Goal: Find contact information: Find contact information

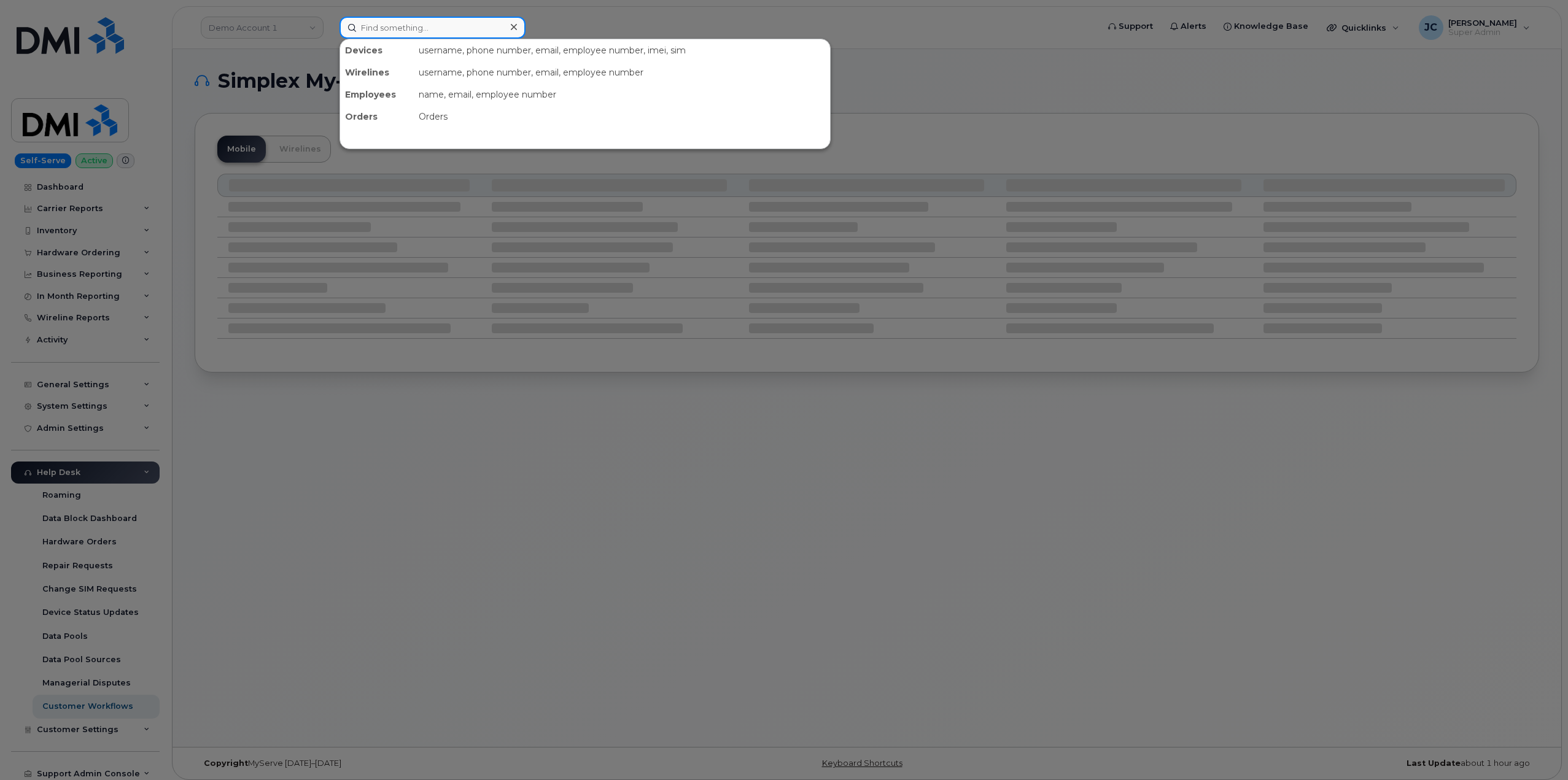
click at [434, 32] on input at bounding box center [433, 28] width 186 height 22
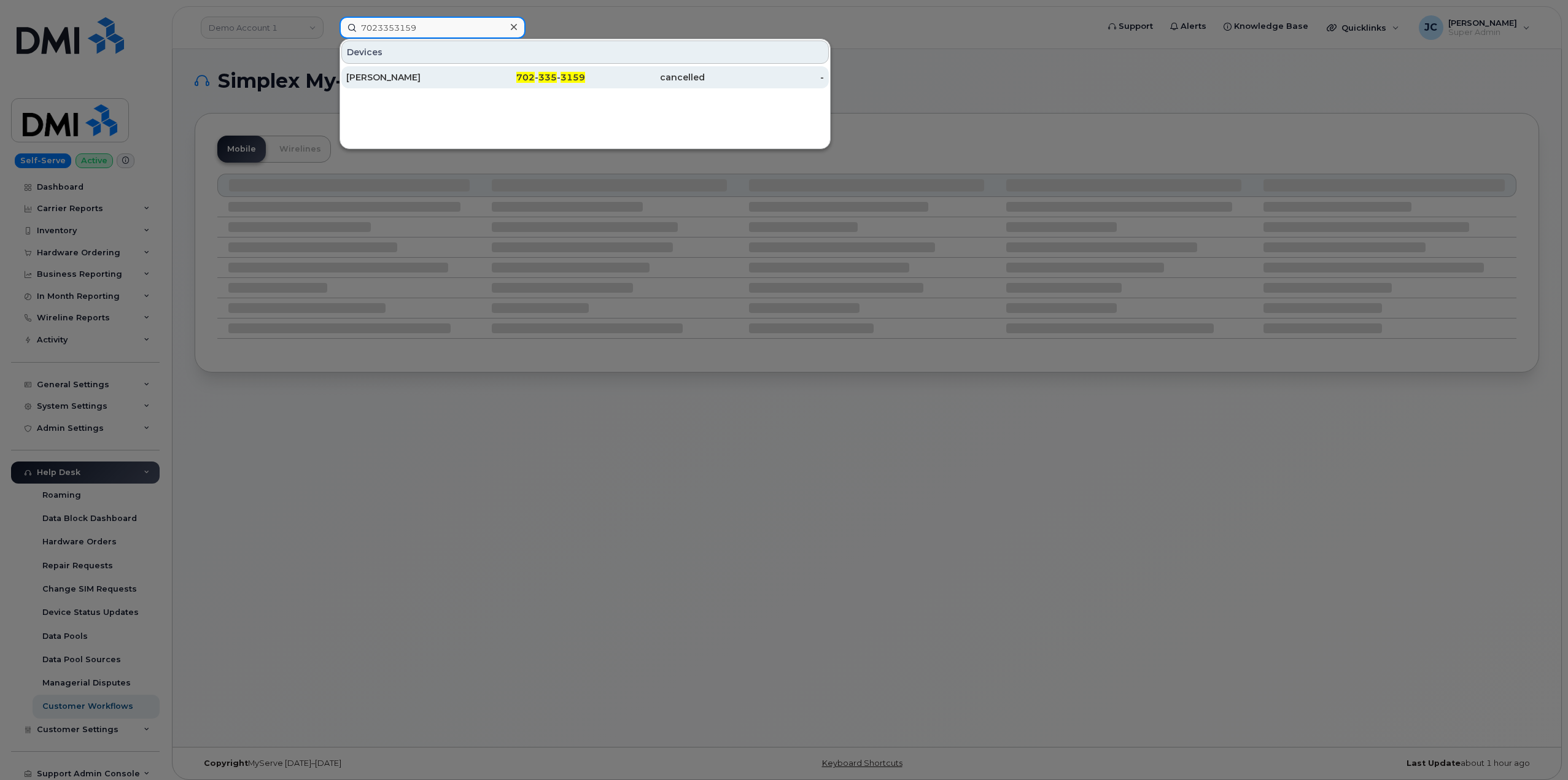
type input "7023353159"
click at [393, 74] on div "Sean Brookins" at bounding box center [407, 77] width 120 height 13
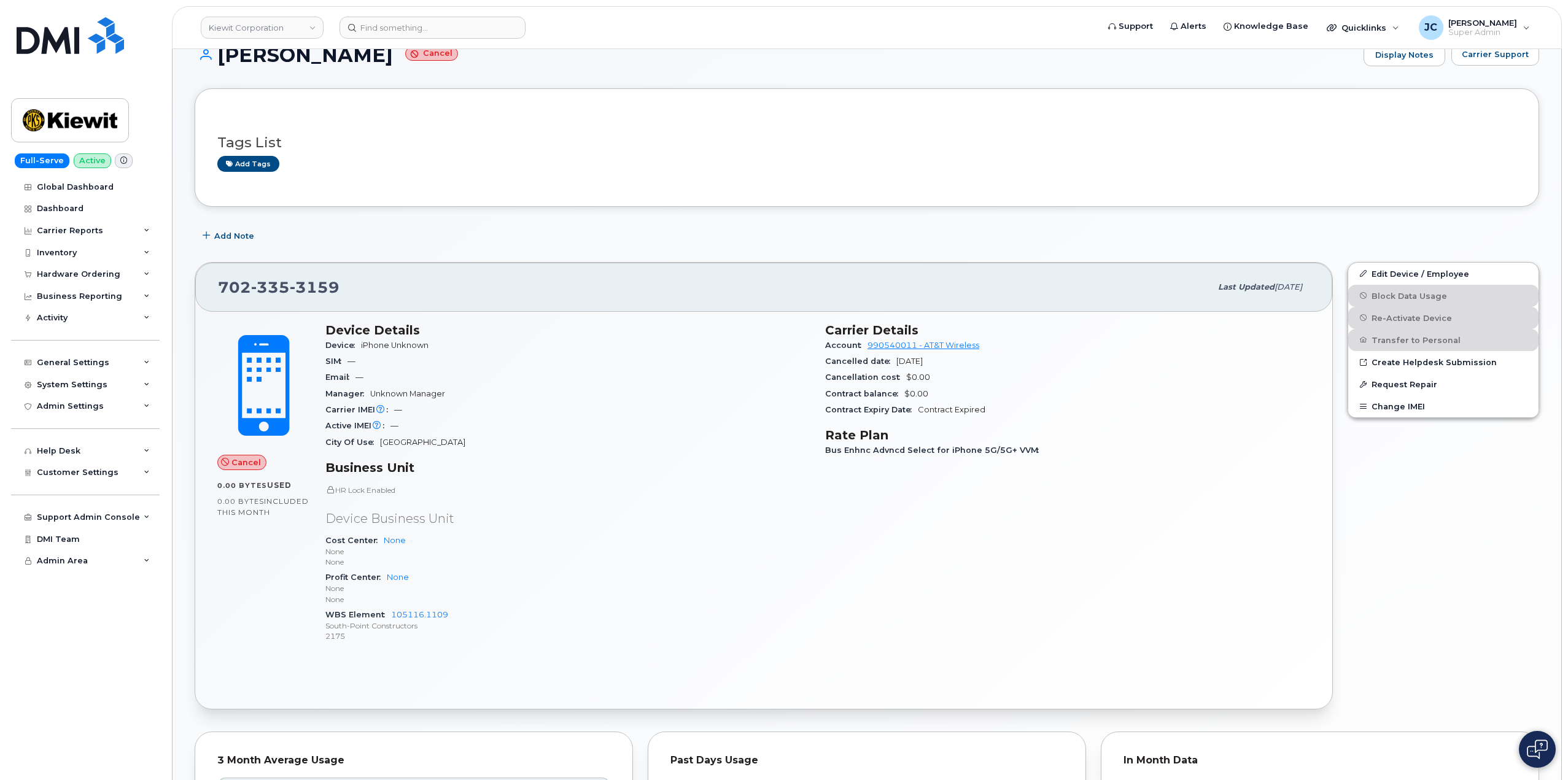
scroll to position [245, 0]
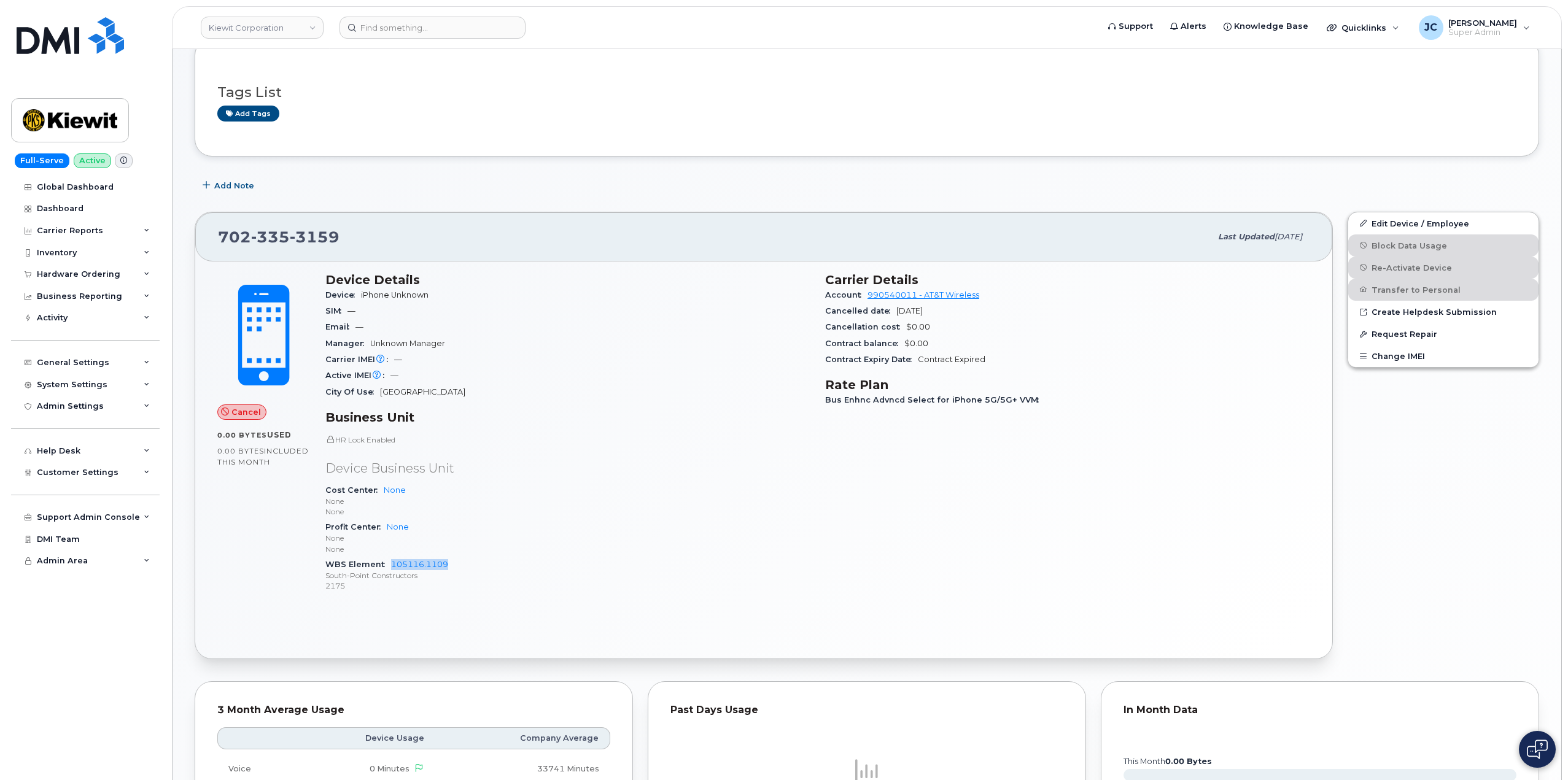
drag, startPoint x: 466, startPoint y: 569, endPoint x: 390, endPoint y: 566, distance: 76.1
click at [390, 567] on div "WBS Element 105116.1109 South-Point Constructors 2175" at bounding box center [568, 575] width 485 height 37
copy link "105116.1109"
click at [132, 357] on div "General Settings" at bounding box center [85, 363] width 149 height 22
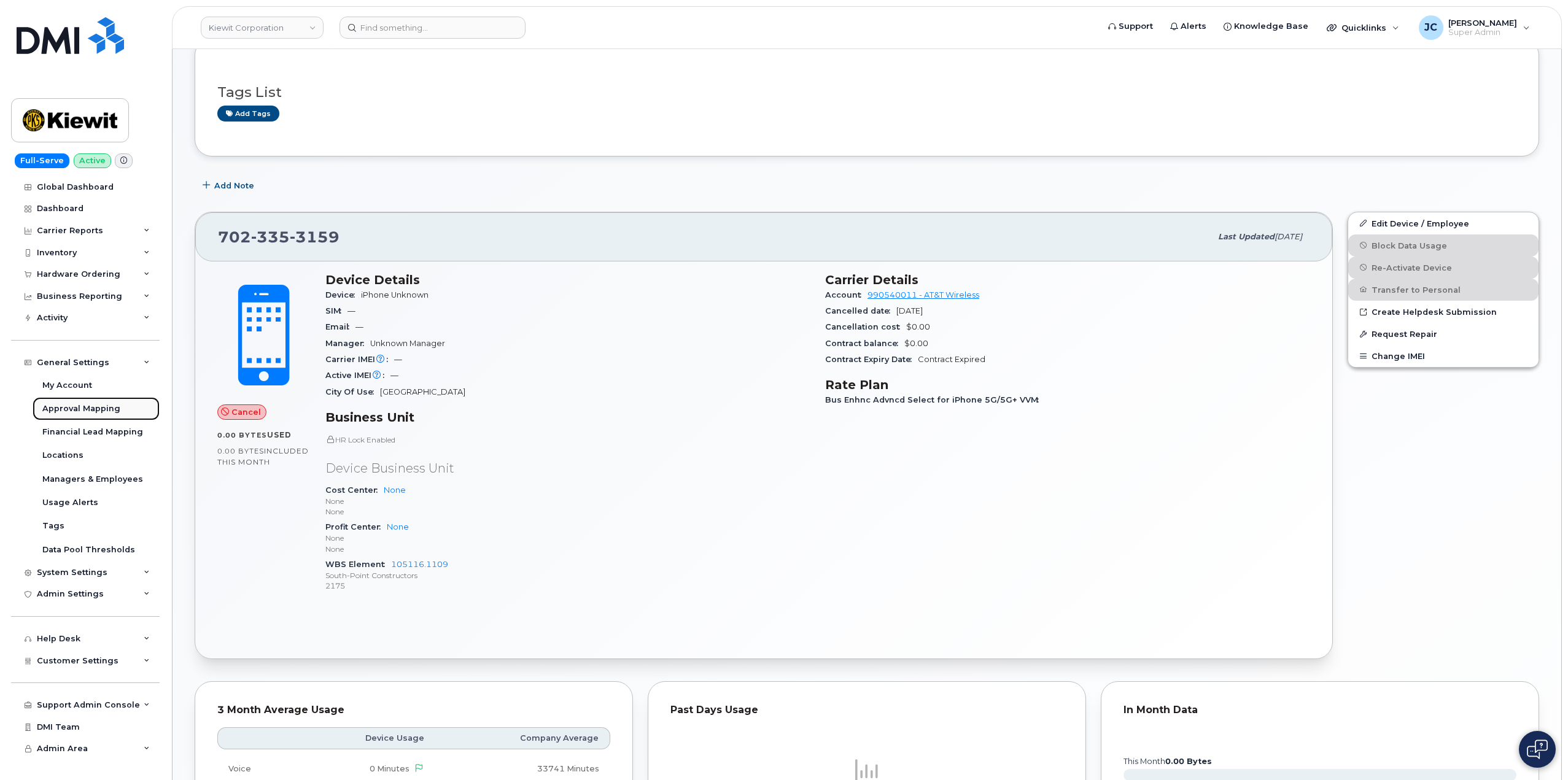
click at [90, 413] on div "Approval Mapping" at bounding box center [81, 408] width 78 height 11
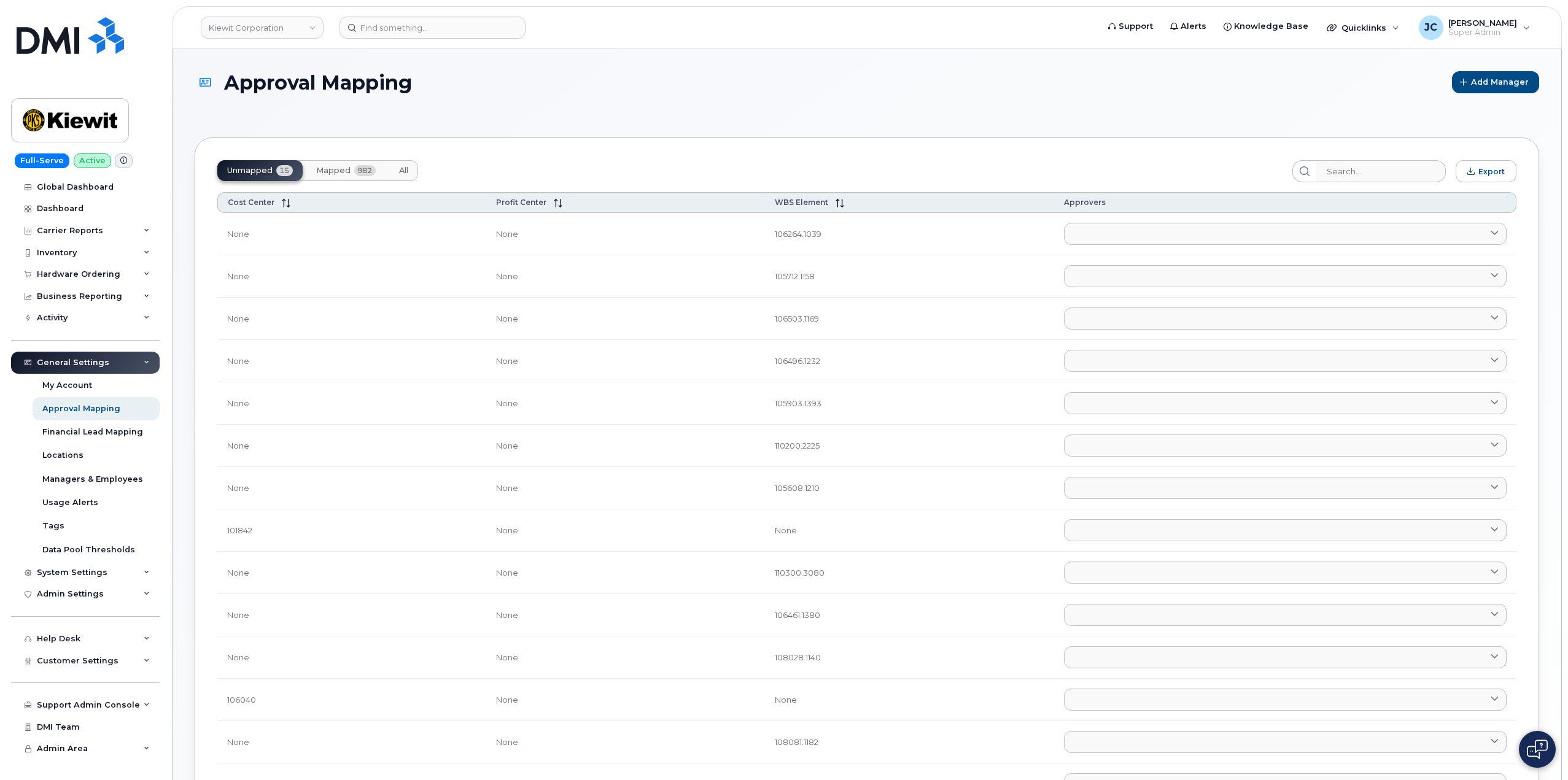
click at [358, 169] on span "982" at bounding box center [364, 170] width 21 height 11
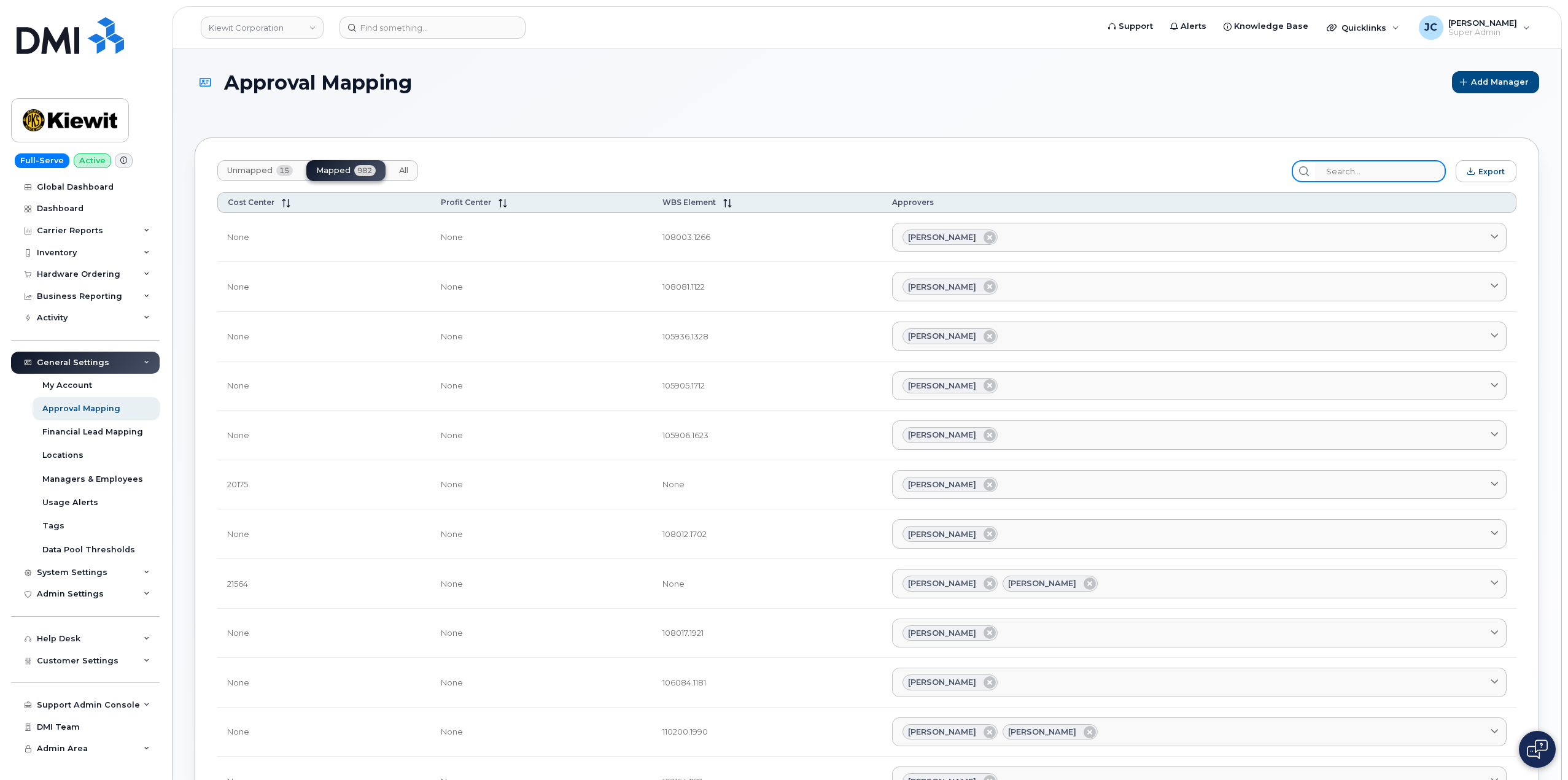
drag, startPoint x: 1380, startPoint y: 176, endPoint x: 1358, endPoint y: 164, distance: 25.1
click at [1376, 173] on input "search" at bounding box center [1380, 172] width 131 height 22
drag, startPoint x: 1349, startPoint y: 157, endPoint x: 1332, endPoint y: 172, distance: 22.7
click at [1315, 170] on div at bounding box center [1303, 172] width 24 height 22
click at [1339, 170] on input "search" at bounding box center [1380, 172] width 131 height 22
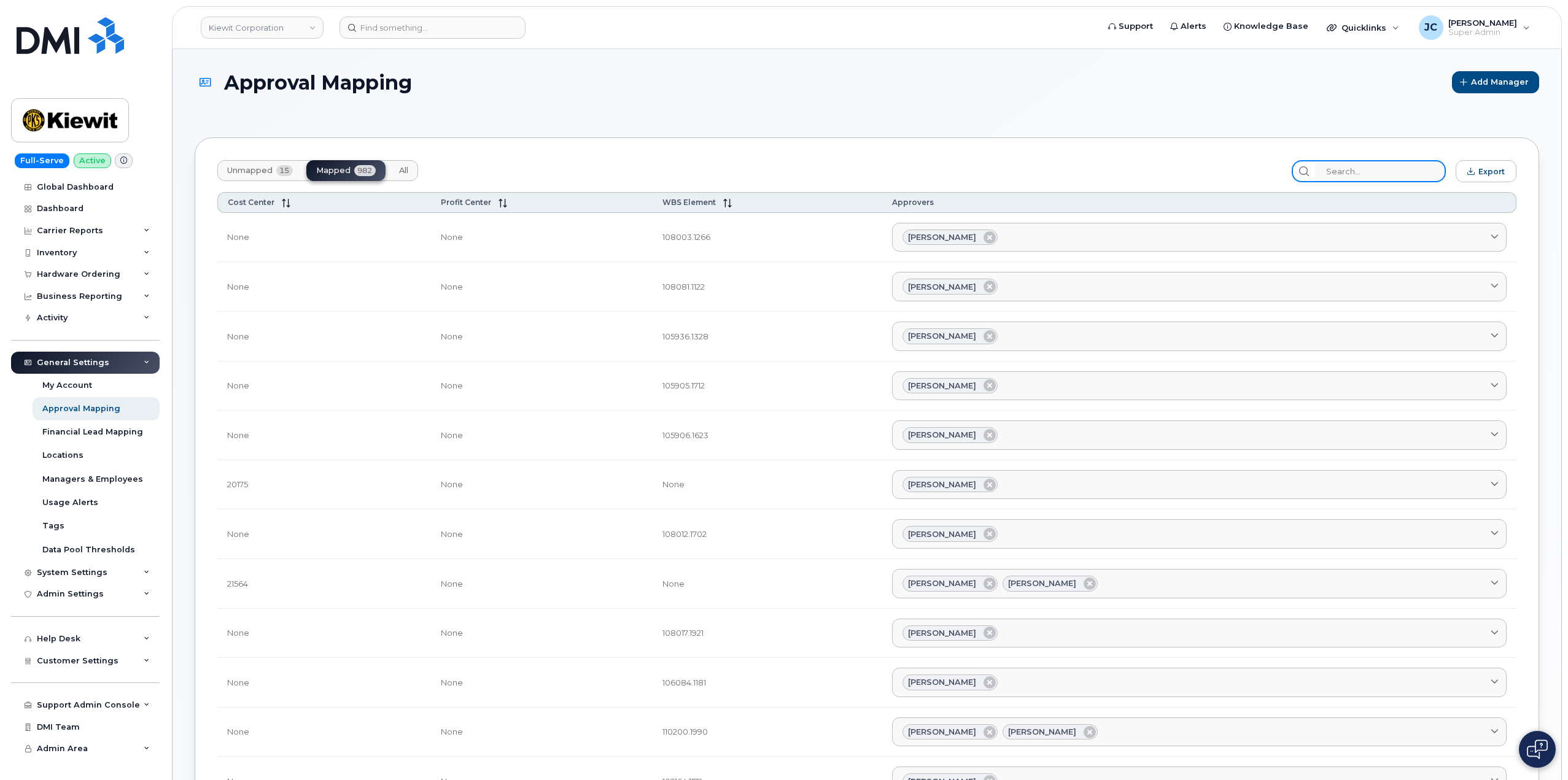
paste input "105116.1109"
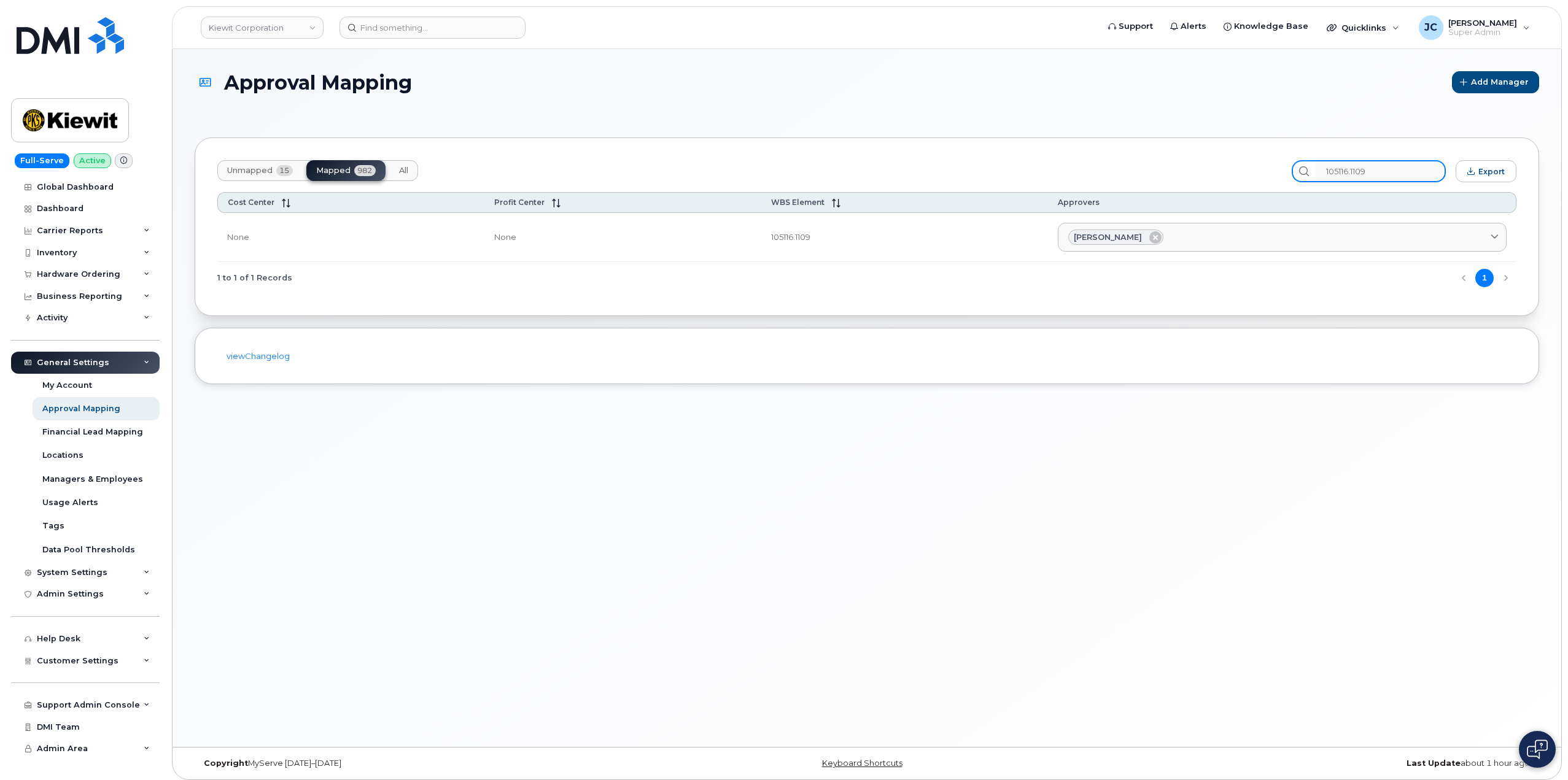
drag, startPoint x: 1382, startPoint y: 175, endPoint x: 1344, endPoint y: 182, distance: 38.6
click at [1325, 184] on div "Unmapped 15 Mapped 982 All 105116.1109 Export Cost Center Profit Center WBS Ele…" at bounding box center [866, 226] width 1344 height 178
type input "105116.1109"
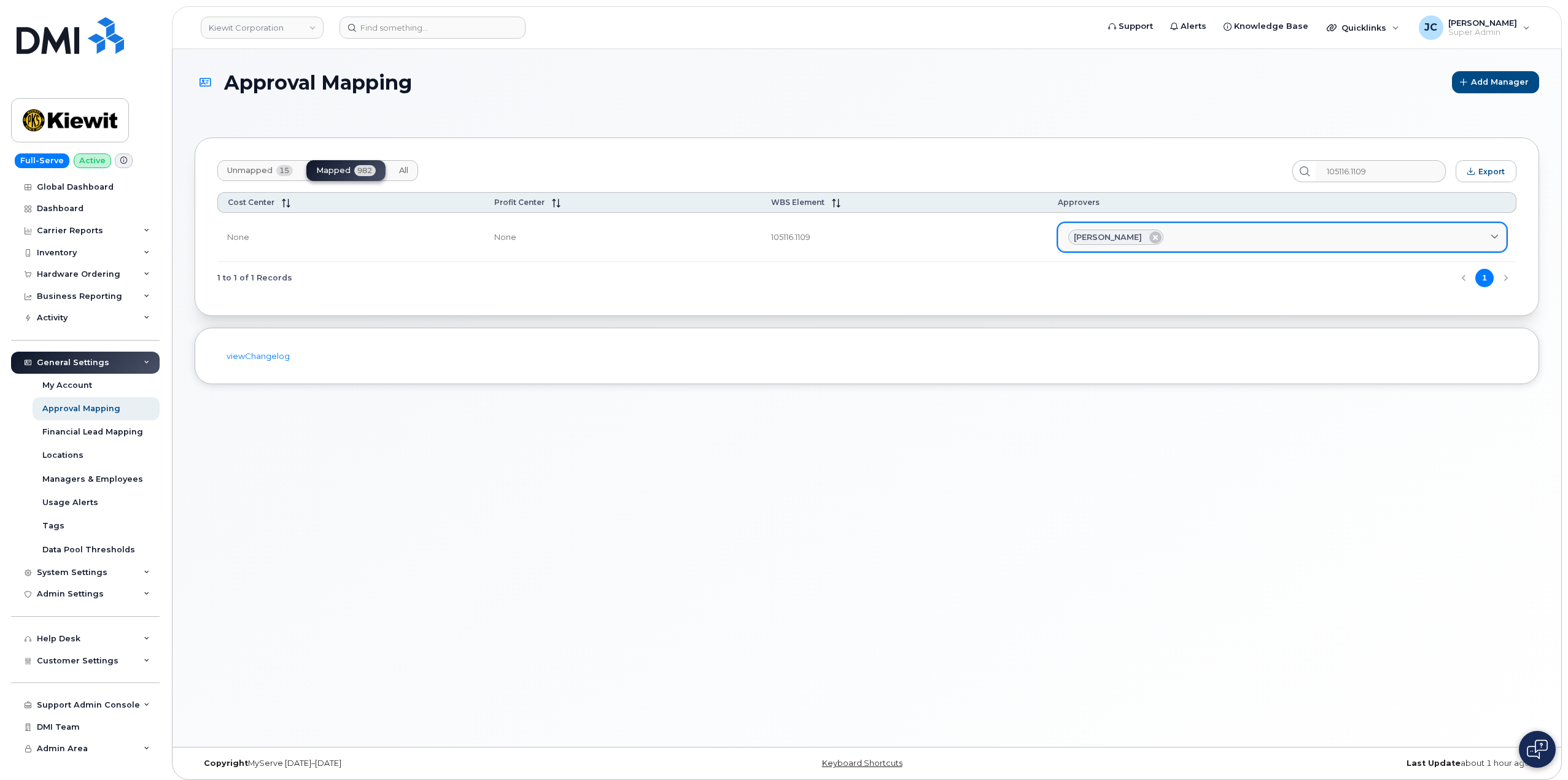
click at [1111, 237] on span "[PERSON_NAME]" at bounding box center [1107, 237] width 68 height 12
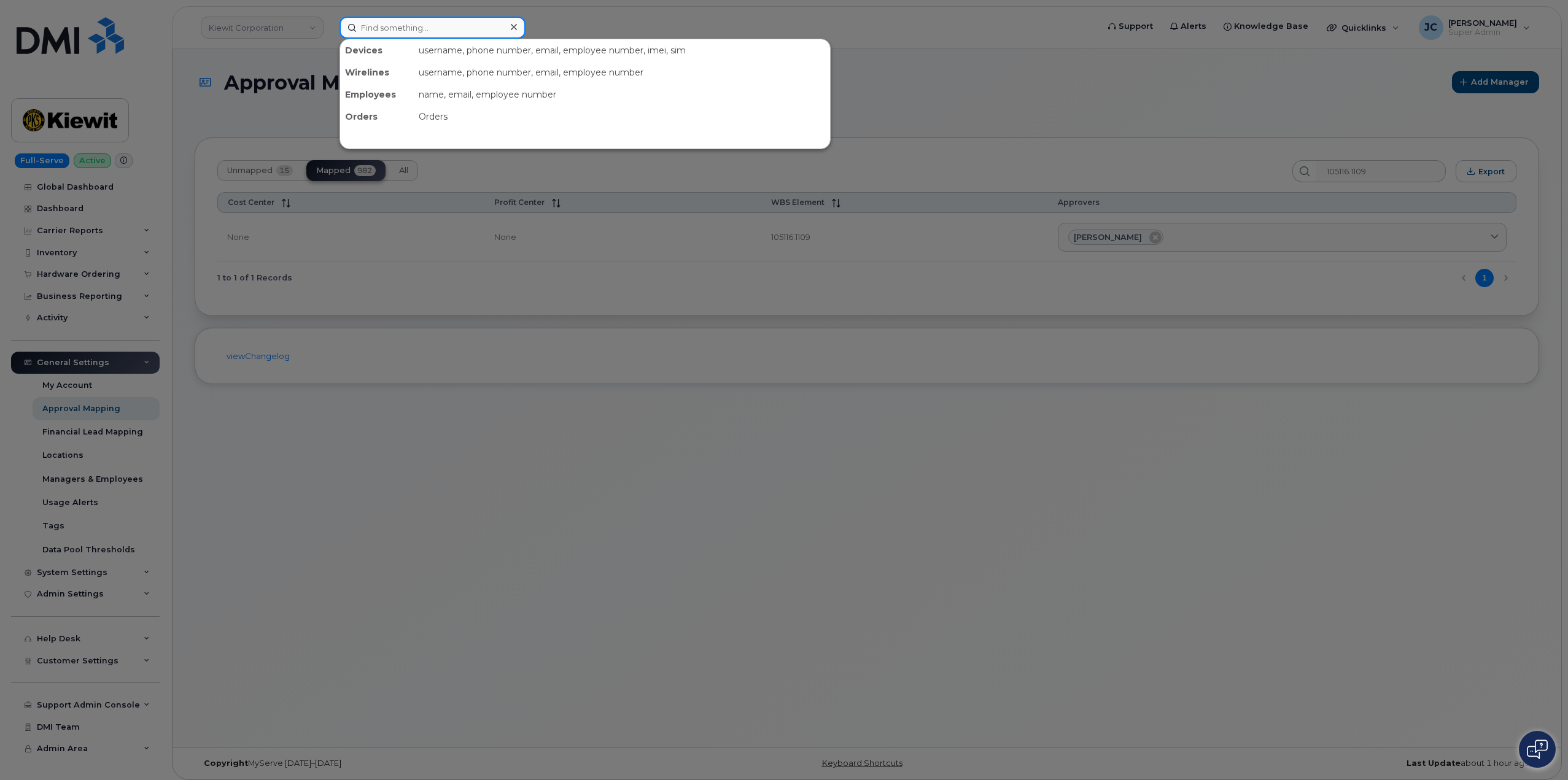
click at [445, 27] on input at bounding box center [433, 28] width 186 height 22
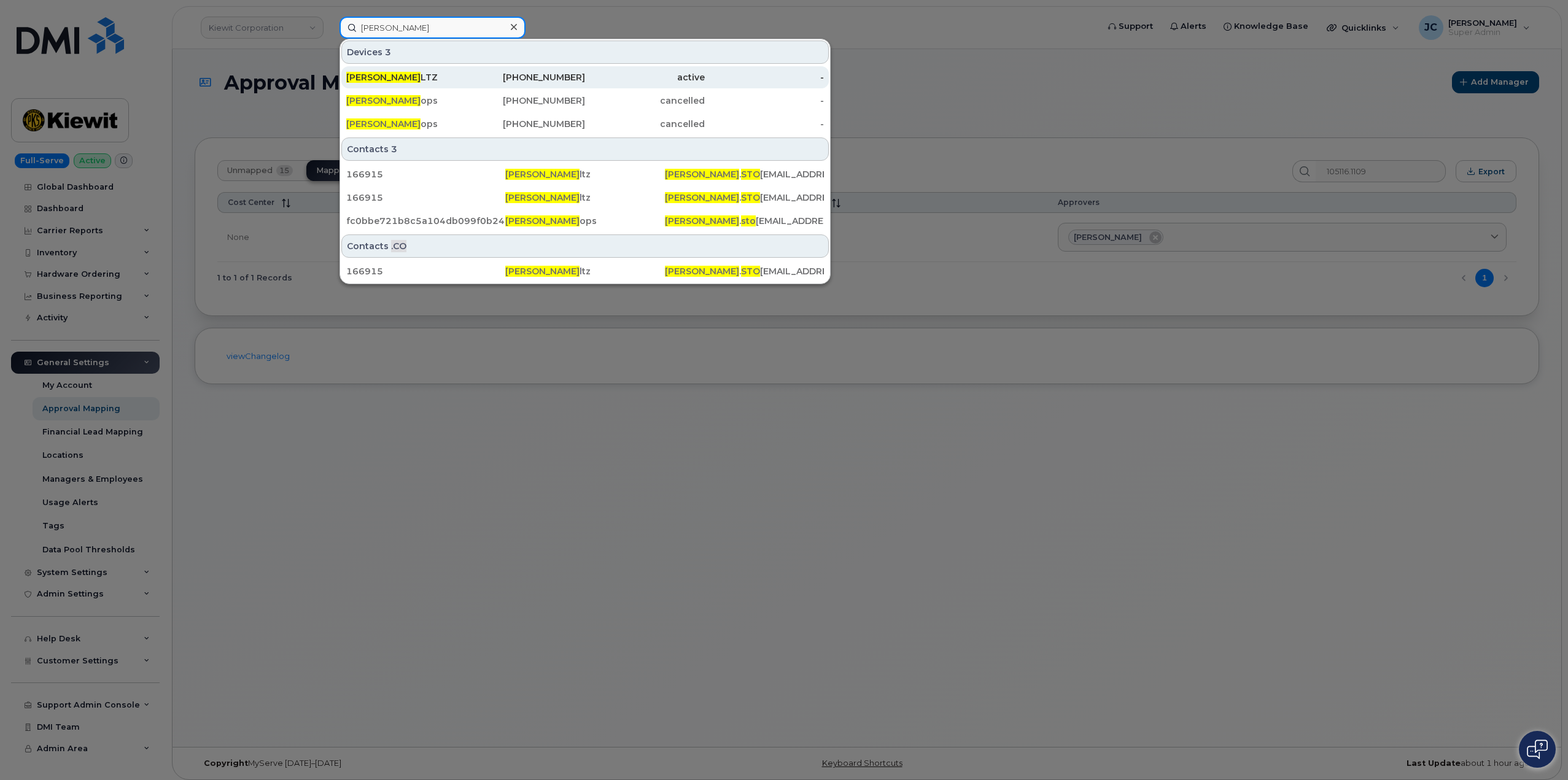
type input "carole sto"
click at [400, 75] on span "CAROLE STO" at bounding box center [384, 77] width 74 height 11
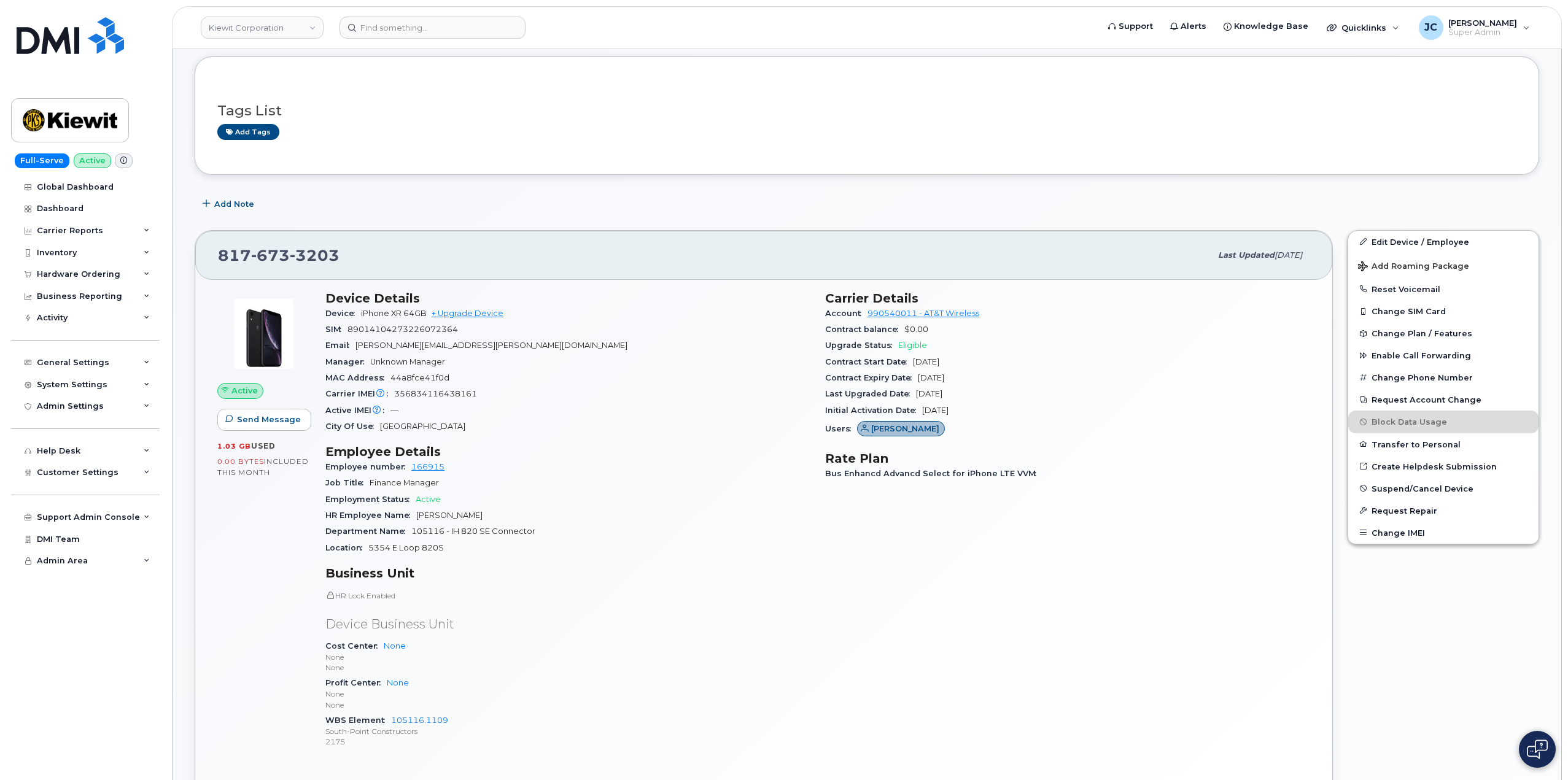
scroll to position [184, 0]
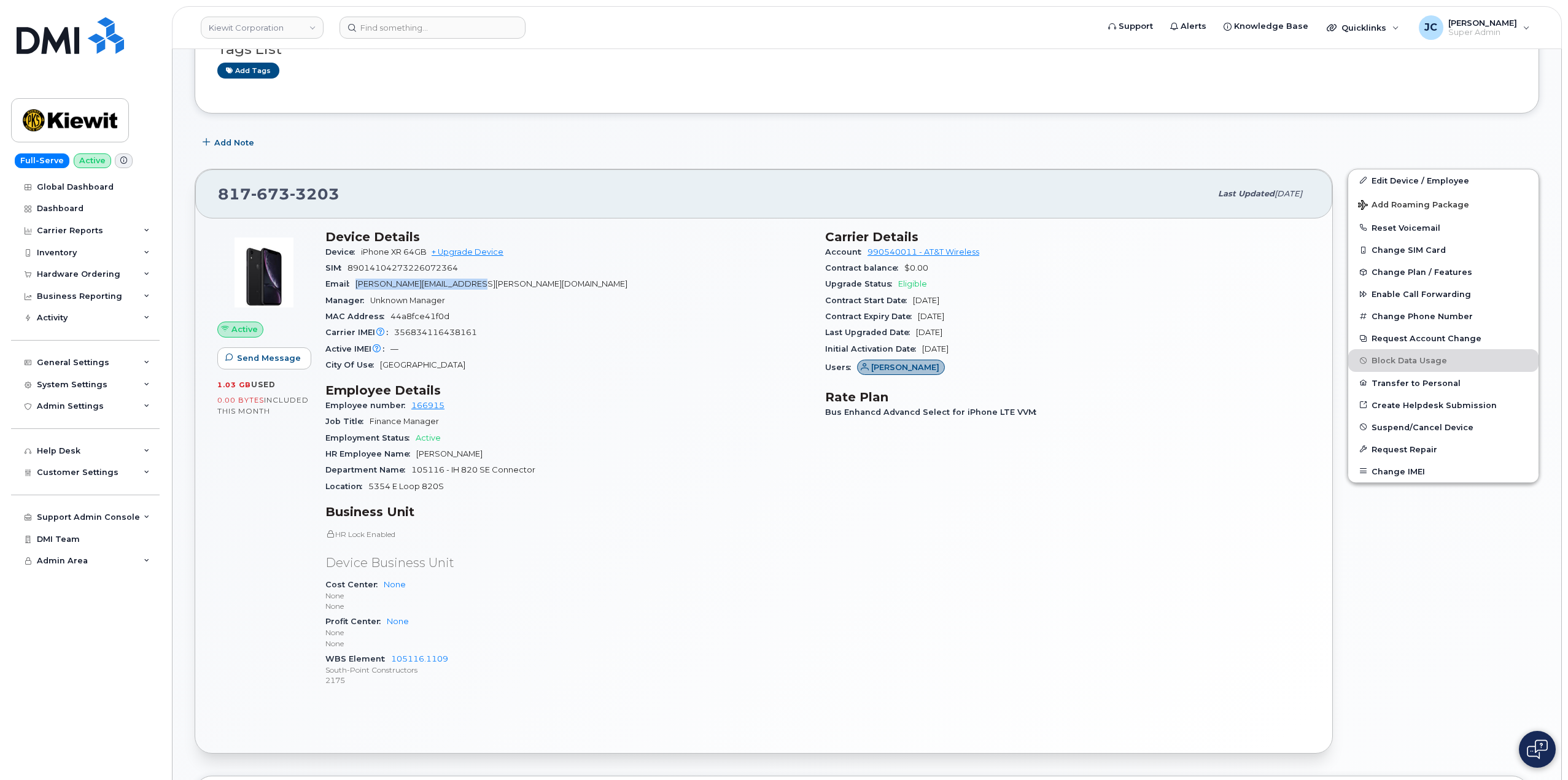
drag, startPoint x: 501, startPoint y: 289, endPoint x: 369, endPoint y: 279, distance: 132.4
click at [360, 286] on div "Email CAROLE.STOLTZ@S-POINTC.COM" at bounding box center [568, 284] width 485 height 16
copy span "CAROLE.STOLTZ@S-POINTC.COM"
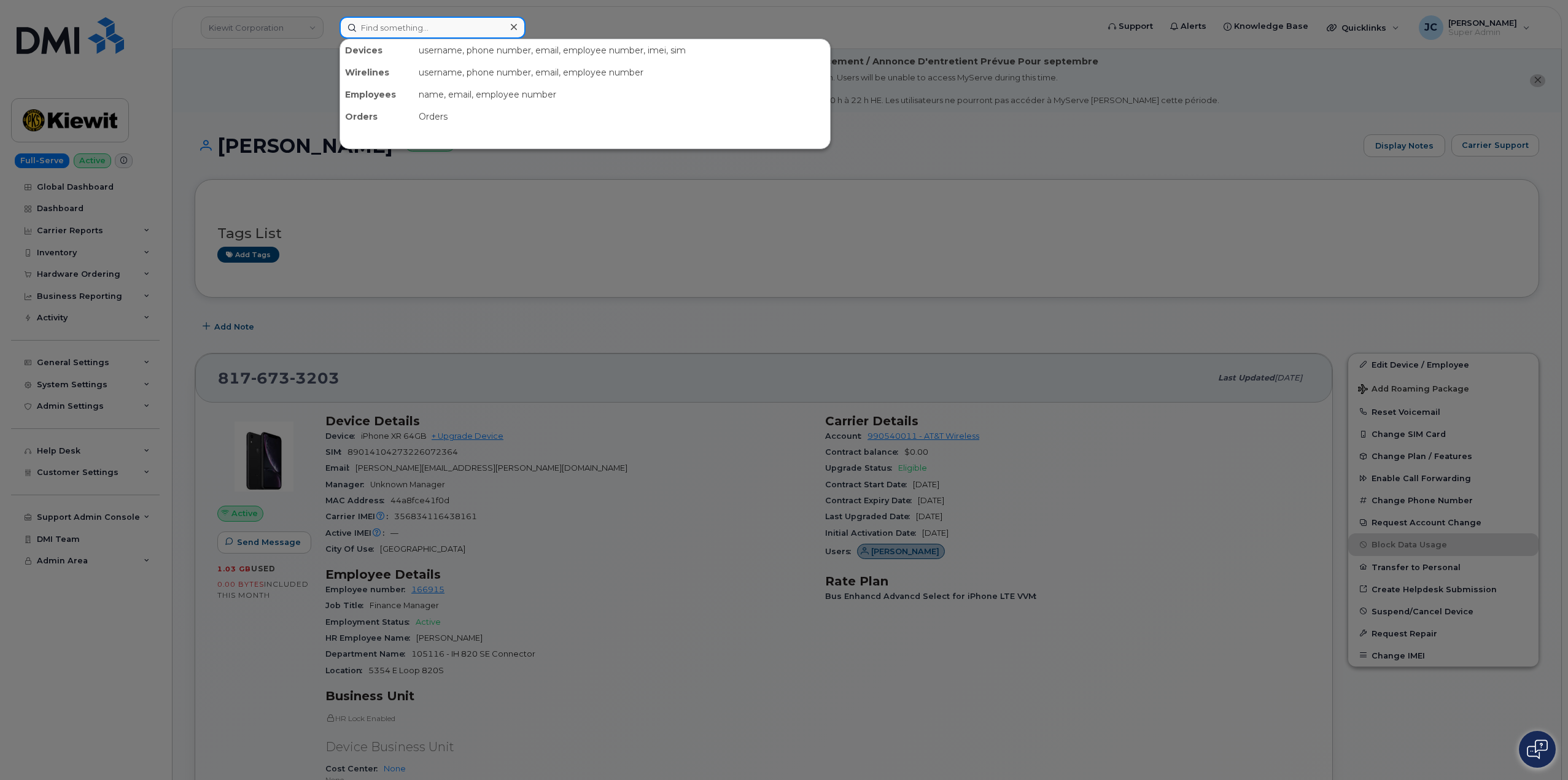
click at [395, 35] on input at bounding box center [433, 28] width 186 height 22
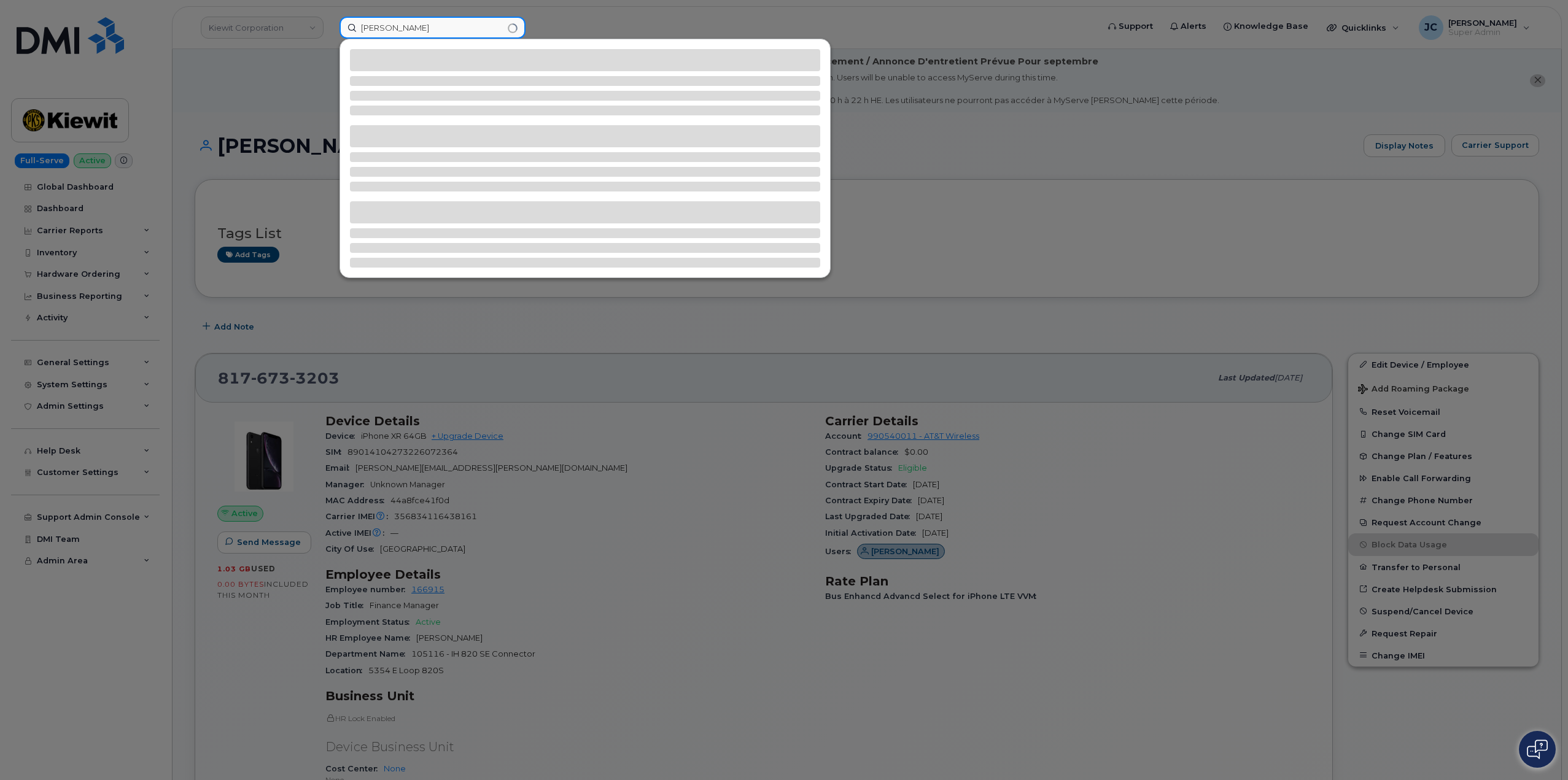
type input "eddie santana"
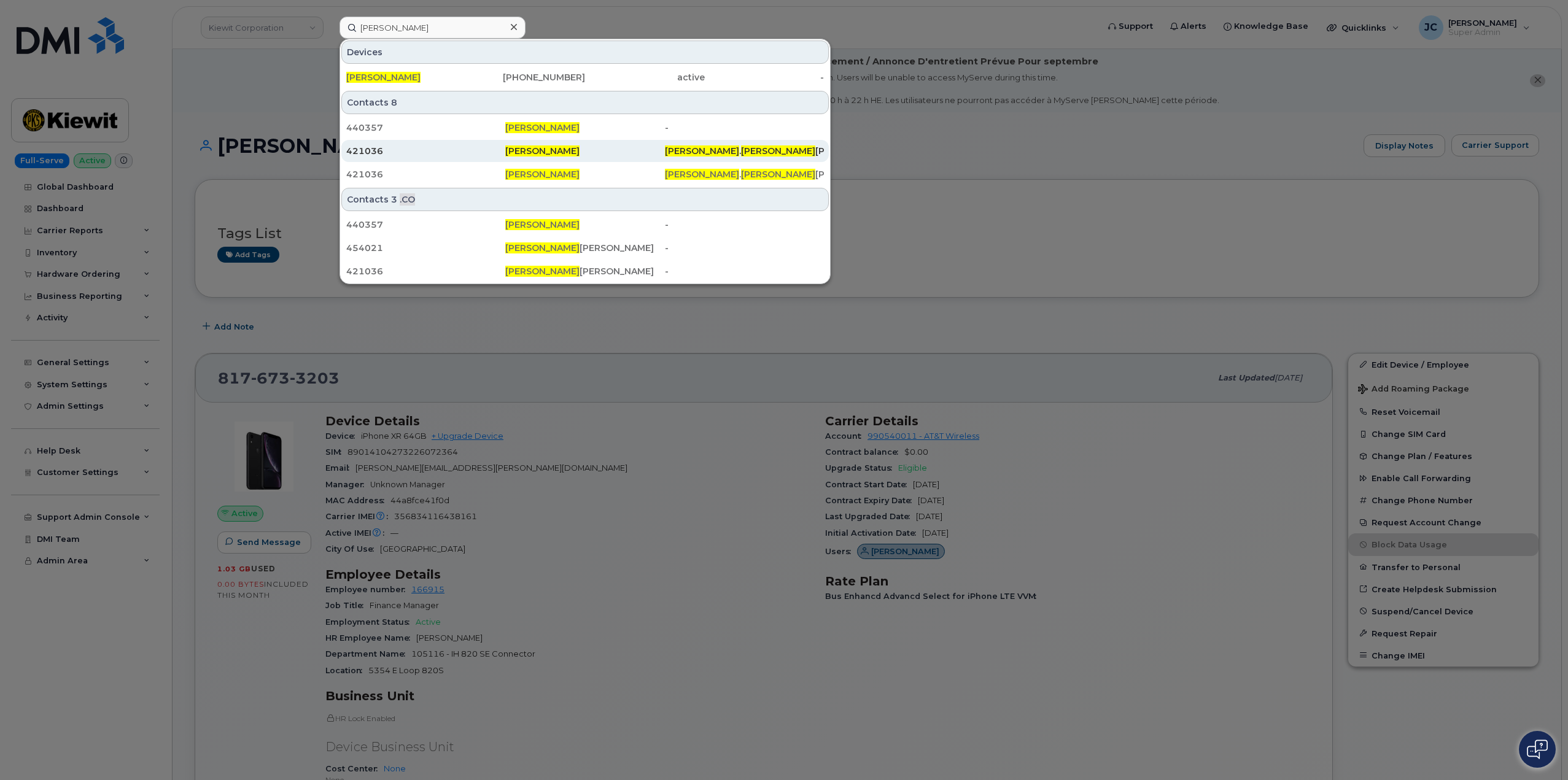
click at [736, 145] on div "EDDIE . SANTANA RIOS@KIEWIT.COM" at bounding box center [744, 151] width 159 height 22
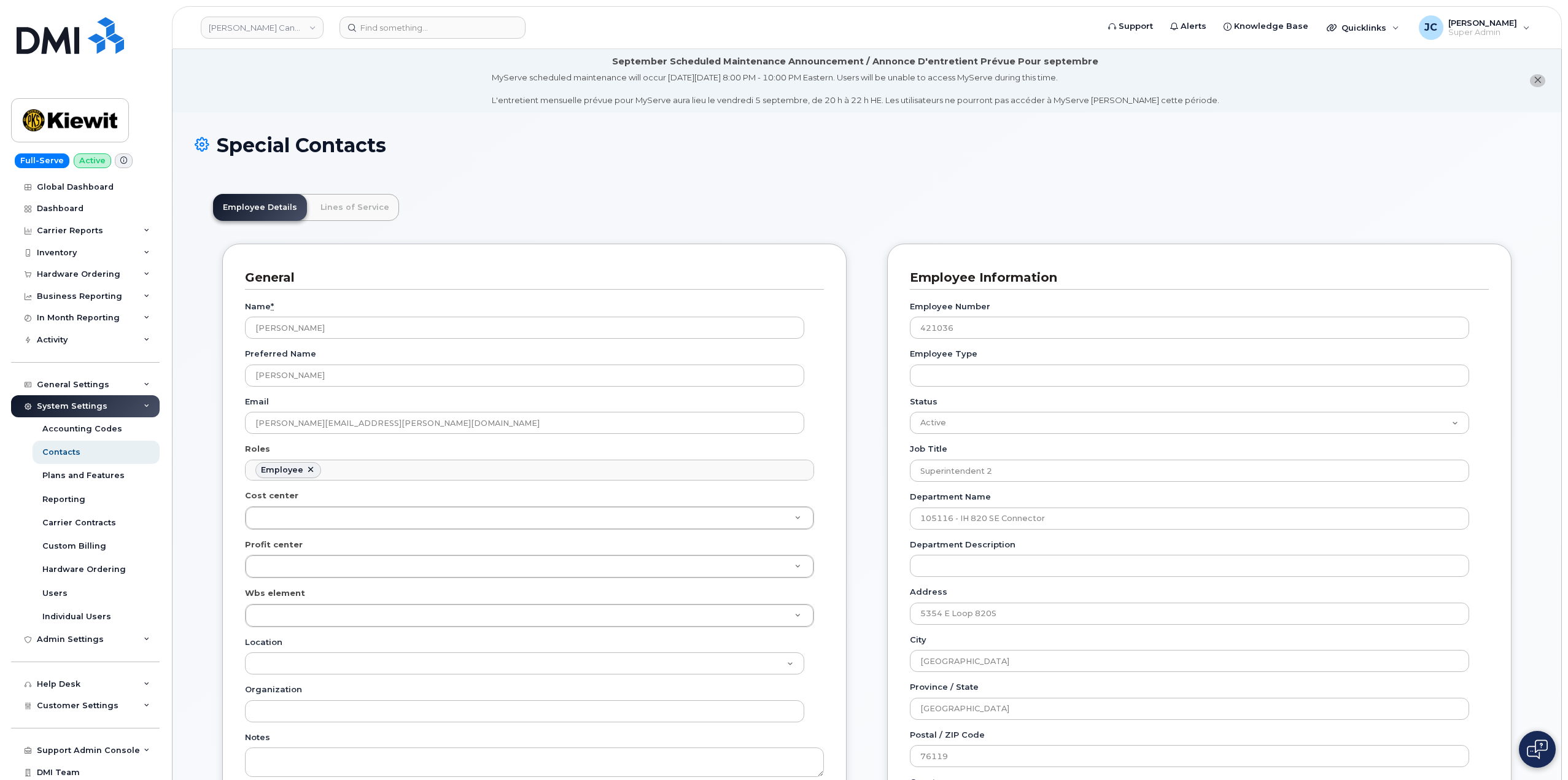
scroll to position [36, 0]
drag, startPoint x: 418, startPoint y: 419, endPoint x: 255, endPoint y: 431, distance: 163.4
click at [237, 430] on div "General Name * Eddie Santana Preferred Name Eddie Email EDDIE.SANTANARIOS@KIEWI…" at bounding box center [534, 580] width 624 height 673
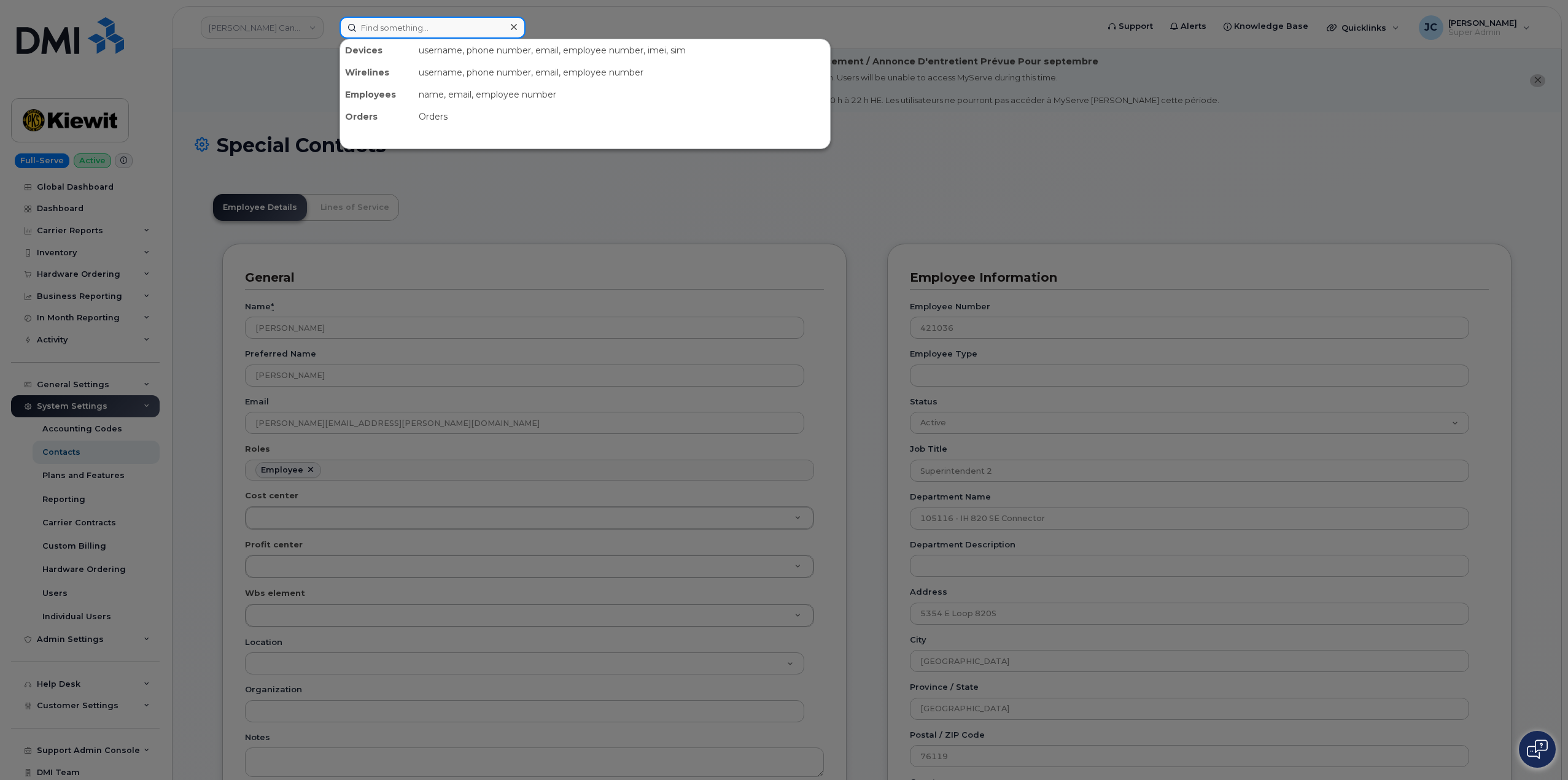
click at [401, 30] on input at bounding box center [433, 28] width 186 height 22
click at [407, 29] on input at bounding box center [433, 28] width 186 height 22
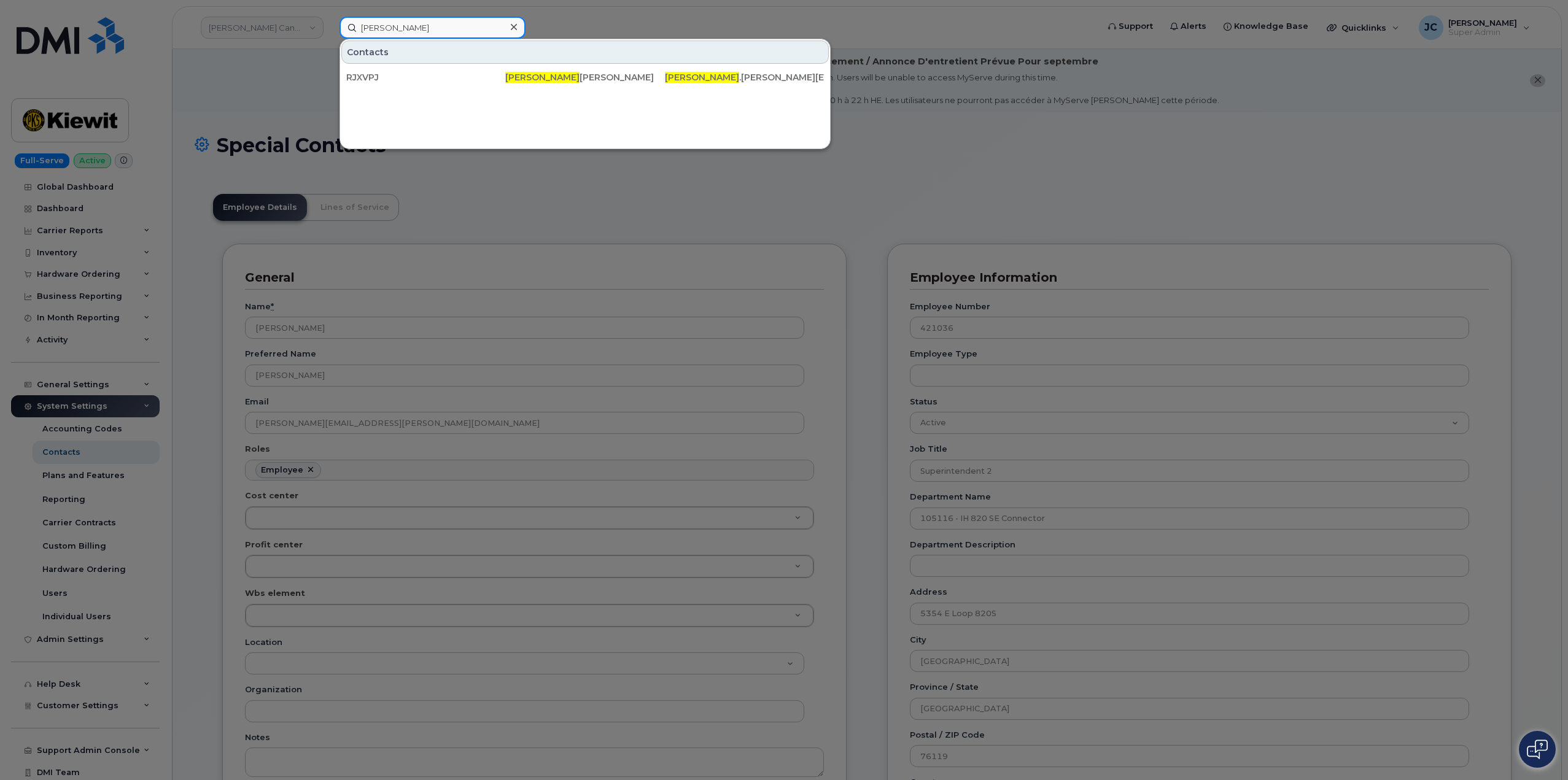
drag, startPoint x: 409, startPoint y: 28, endPoint x: 295, endPoint y: 30, distance: 114.0
click at [330, 30] on div "emillee Contacts RJXVPJ Emillee Jenkins Emillee .Jenkins@albertahealthservices.…" at bounding box center [714, 28] width 770 height 22
type input "emillee"
drag, startPoint x: 509, startPoint y: 30, endPoint x: 499, endPoint y: 27, distance: 10.4
click at [510, 30] on div at bounding box center [513, 27] width 18 height 18
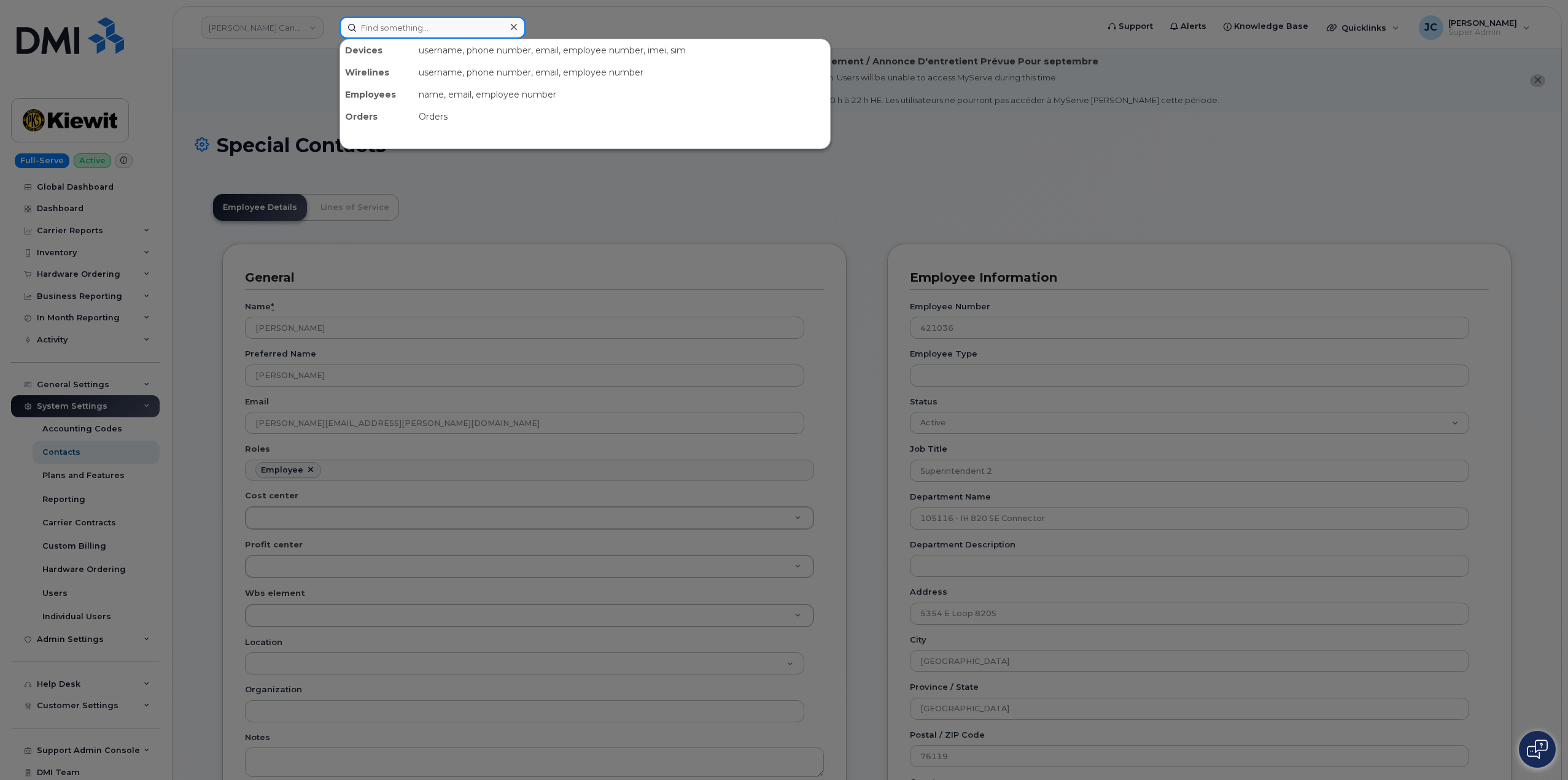
click at [466, 30] on input at bounding box center [433, 28] width 186 height 22
paste input "chiappetti"
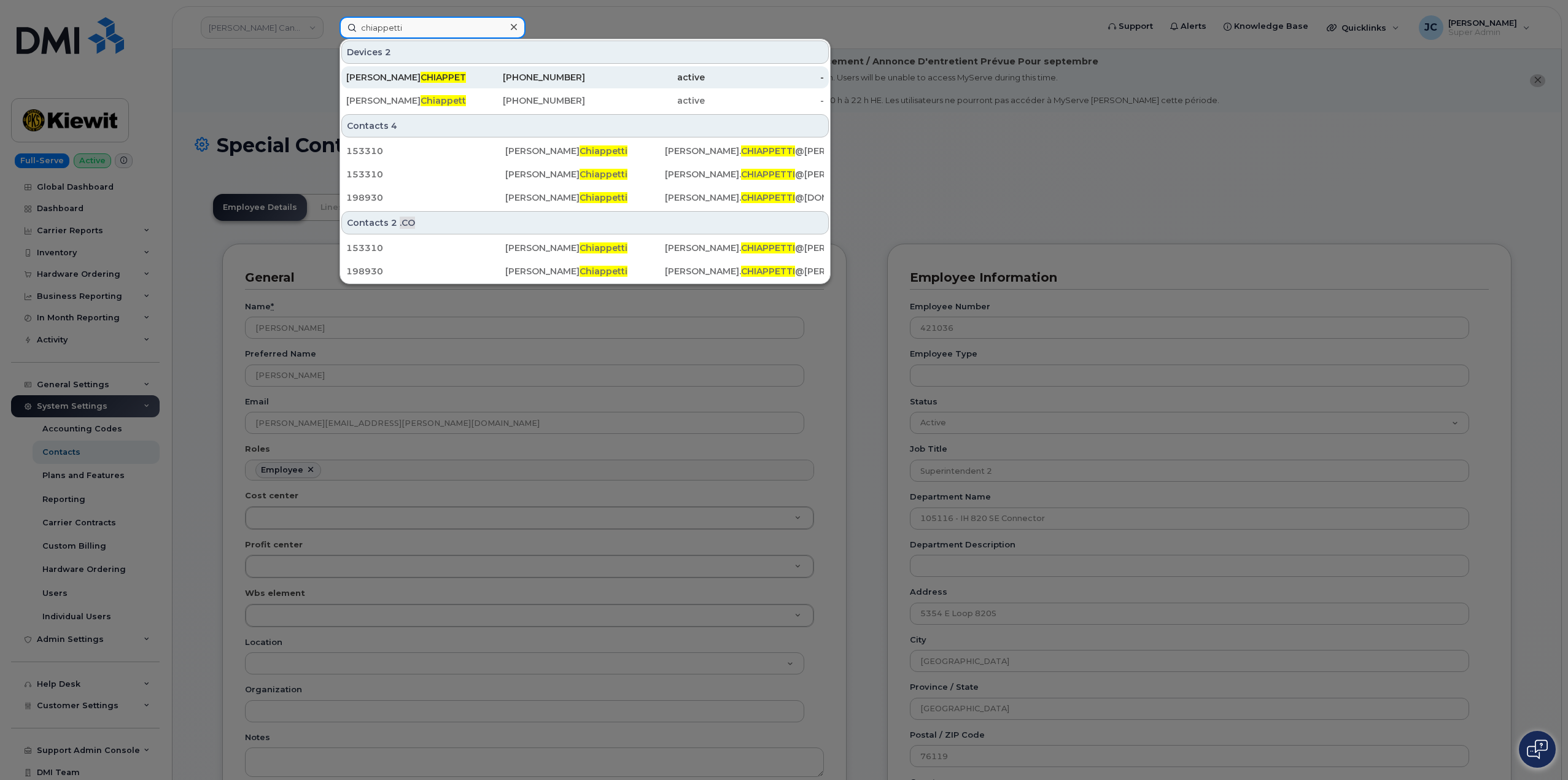
type input "chiappetti"
click at [412, 72] on div "EMILEE CHIAPPETTI" at bounding box center [407, 77] width 120 height 22
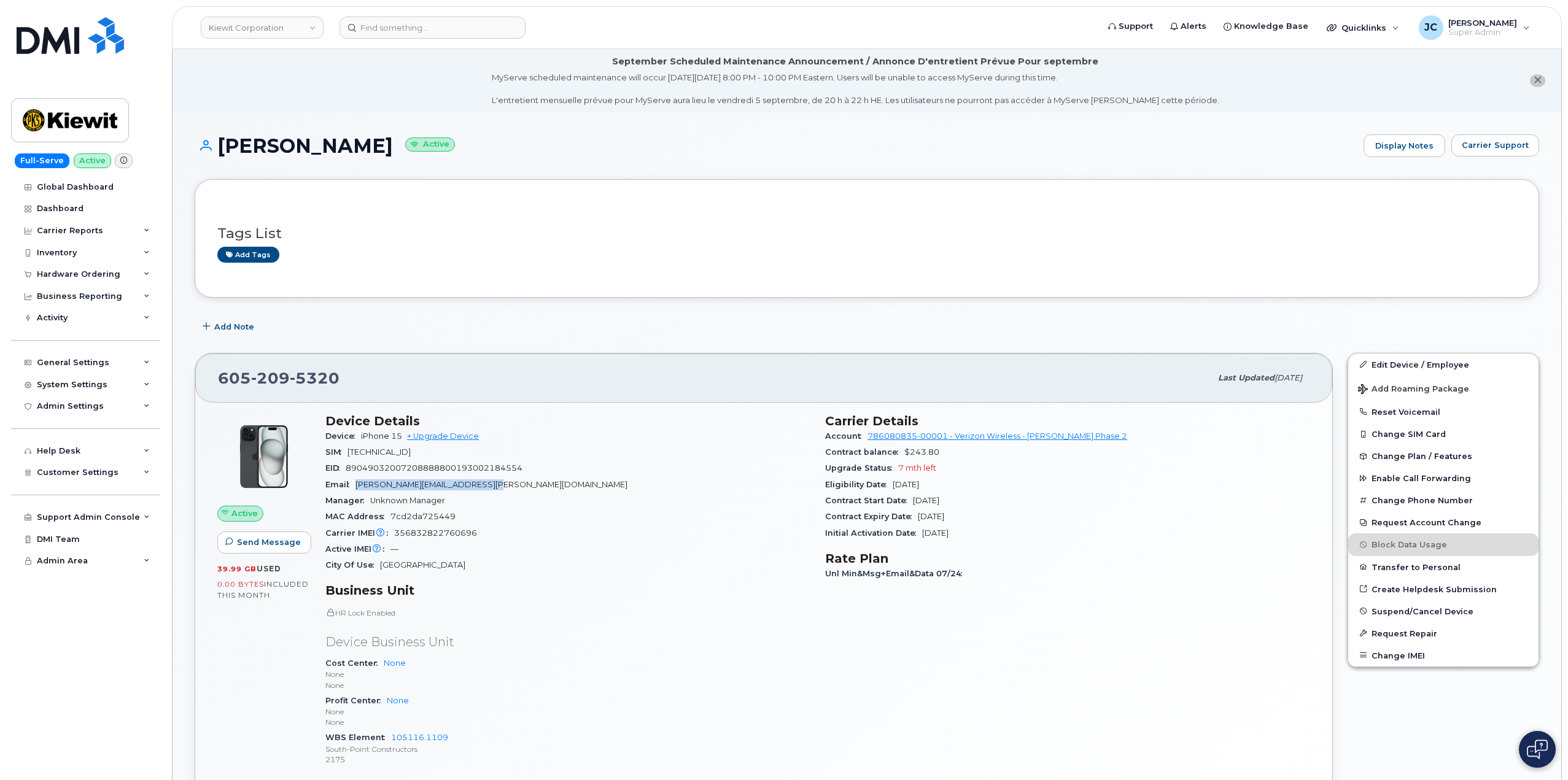
drag, startPoint x: 511, startPoint y: 485, endPoint x: 362, endPoint y: 483, distance: 149.0
click at [359, 483] on div "Email EMILEE.CHIAPPETTI@S-POINTC.COM" at bounding box center [568, 484] width 485 height 16
copy span "EMILEE.CHIAPPETTI@S-POINTC.COM"
click at [134, 361] on div "General Settings" at bounding box center [85, 363] width 149 height 22
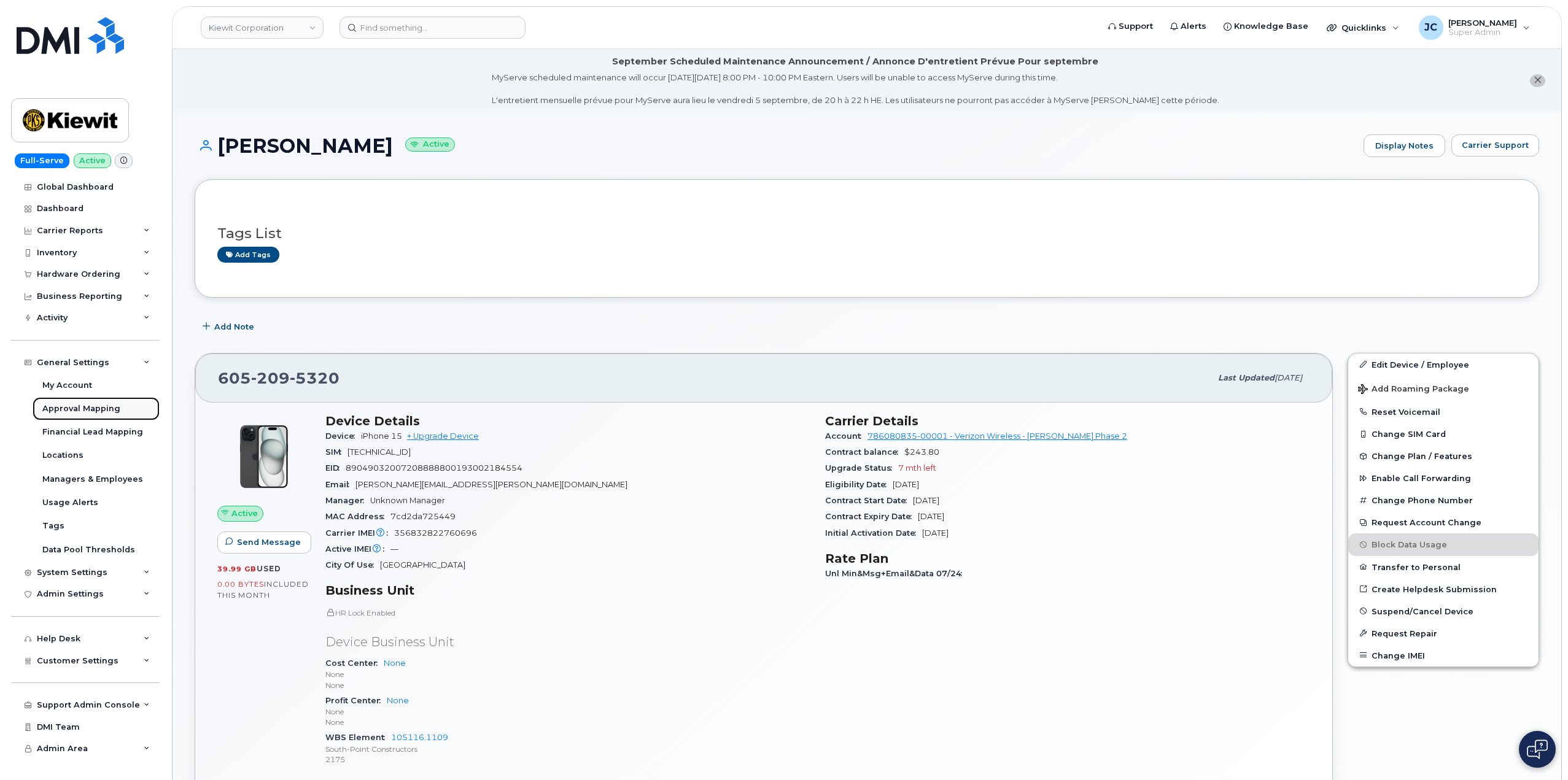
click at [77, 405] on div "Approval Mapping" at bounding box center [81, 408] width 78 height 11
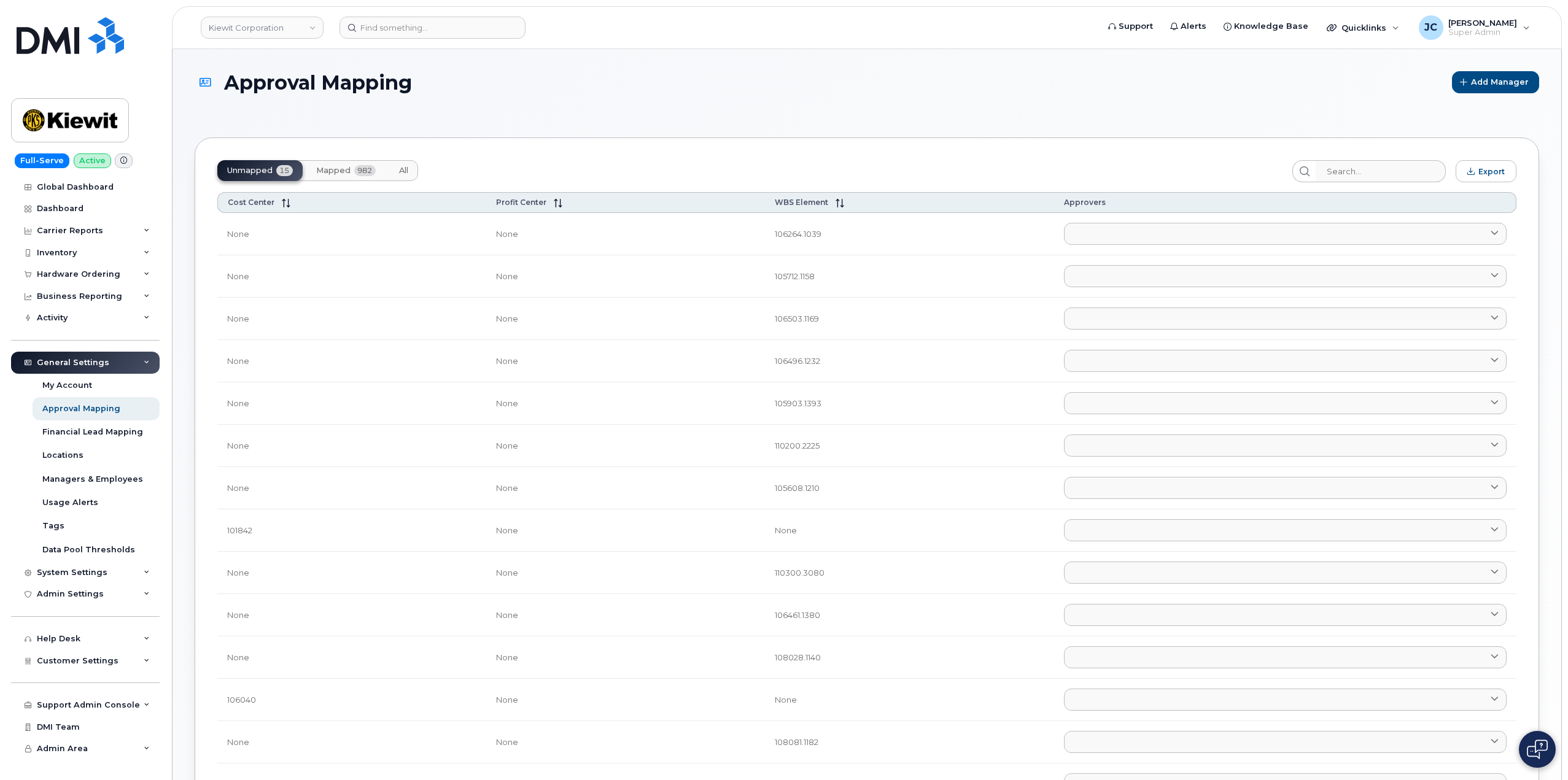
drag, startPoint x: 340, startPoint y: 167, endPoint x: 1112, endPoint y: 75, distance: 777.5
click at [341, 167] on span "Mapped" at bounding box center [333, 171] width 35 height 10
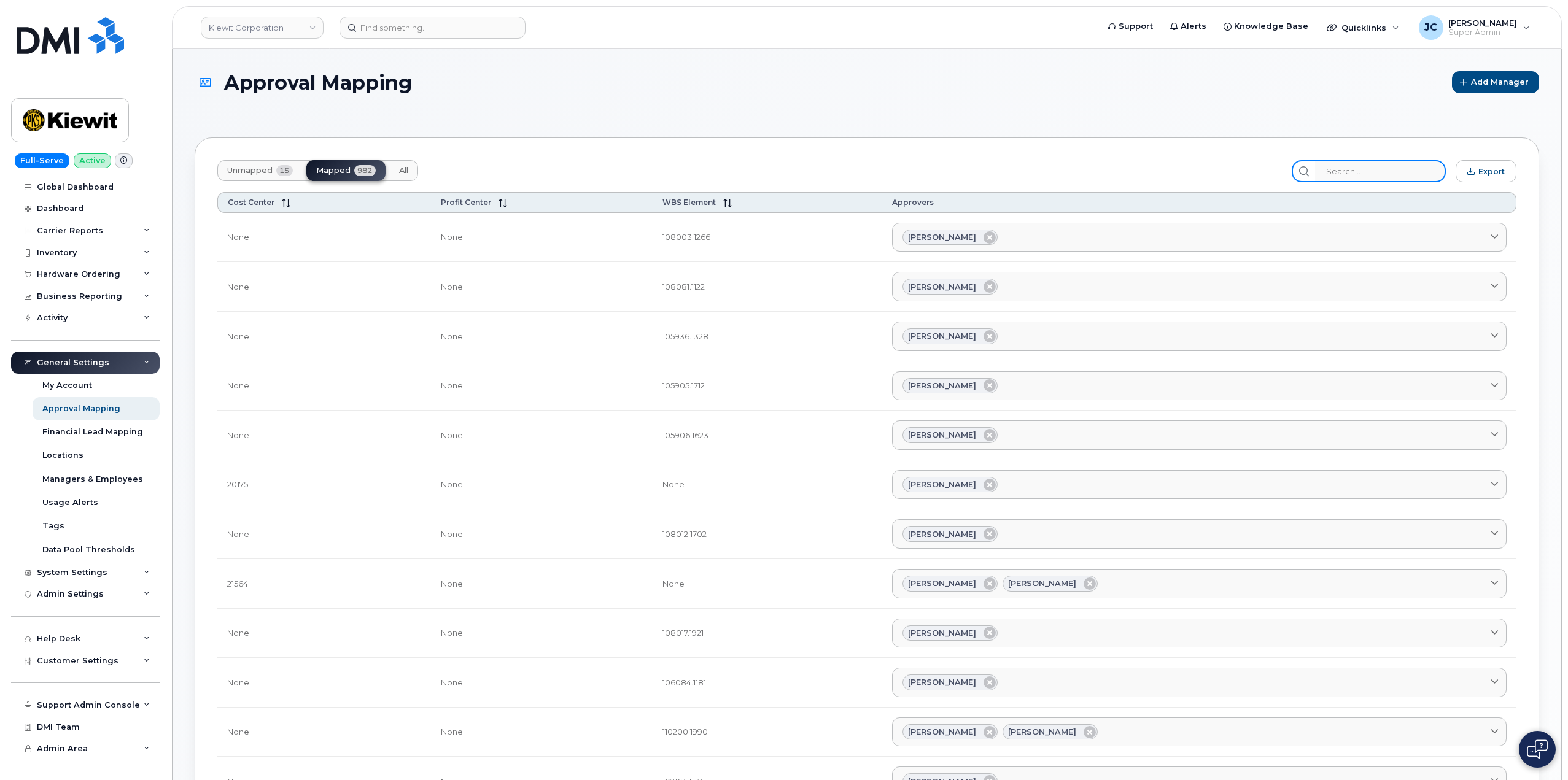
click at [1370, 174] on input "search" at bounding box center [1380, 172] width 131 height 22
paste input "105116.1109"
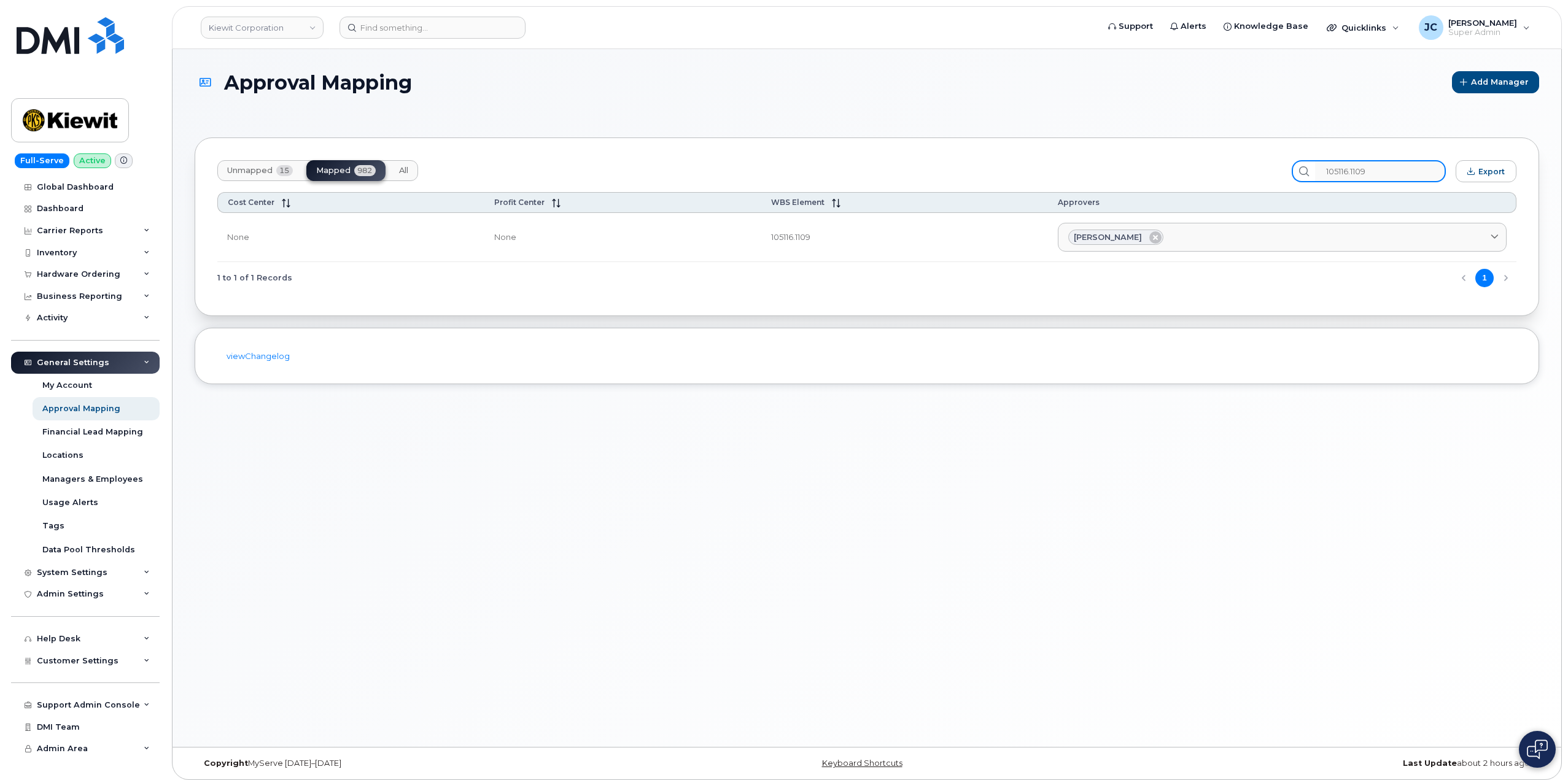
drag, startPoint x: 1394, startPoint y: 170, endPoint x: 1327, endPoint y: 169, distance: 67.0
click at [1327, 169] on div "105116.1109" at bounding box center [1369, 172] width 154 height 22
type input "105116.1109"
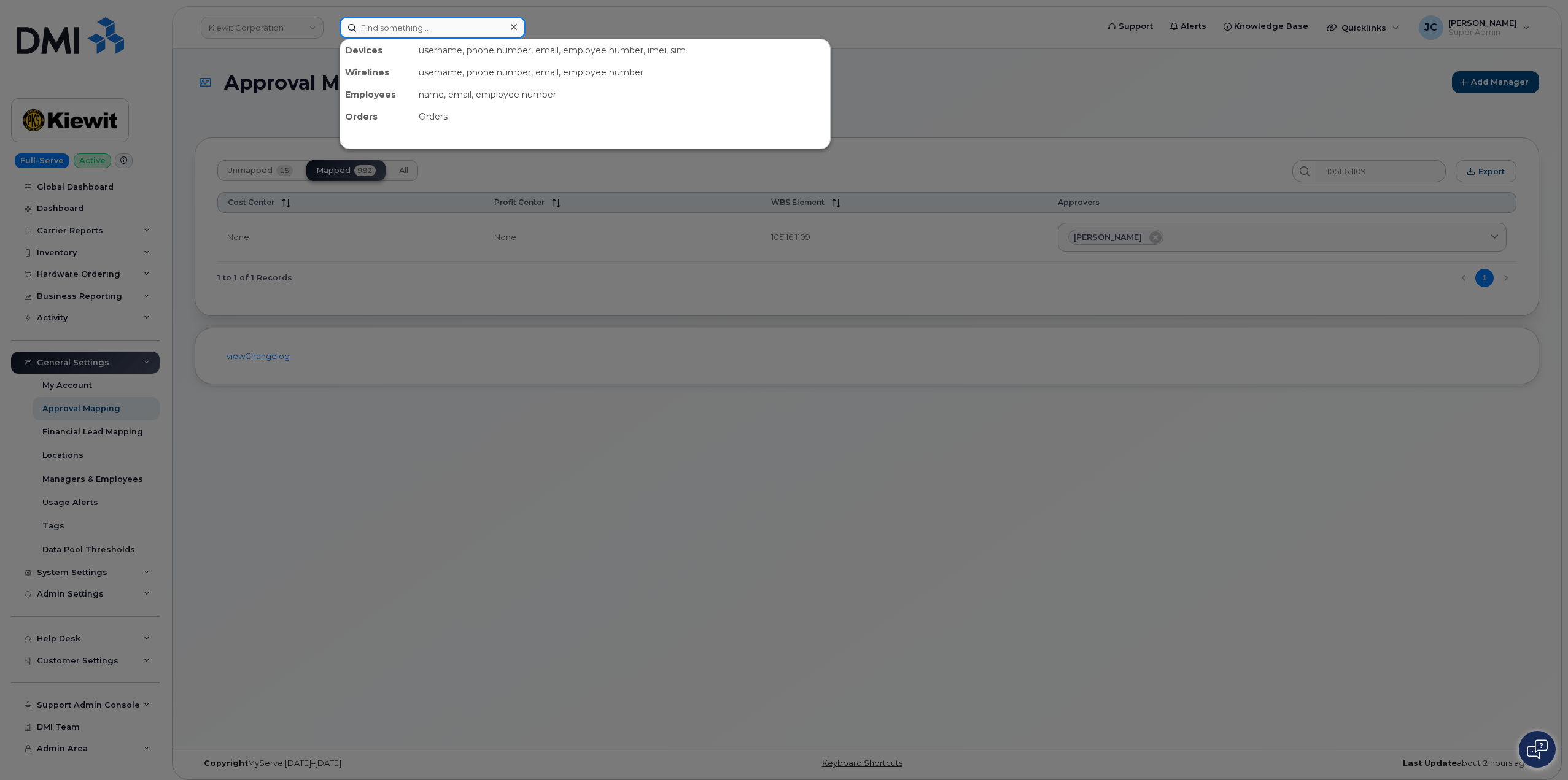
click at [438, 34] on input at bounding box center [433, 28] width 186 height 22
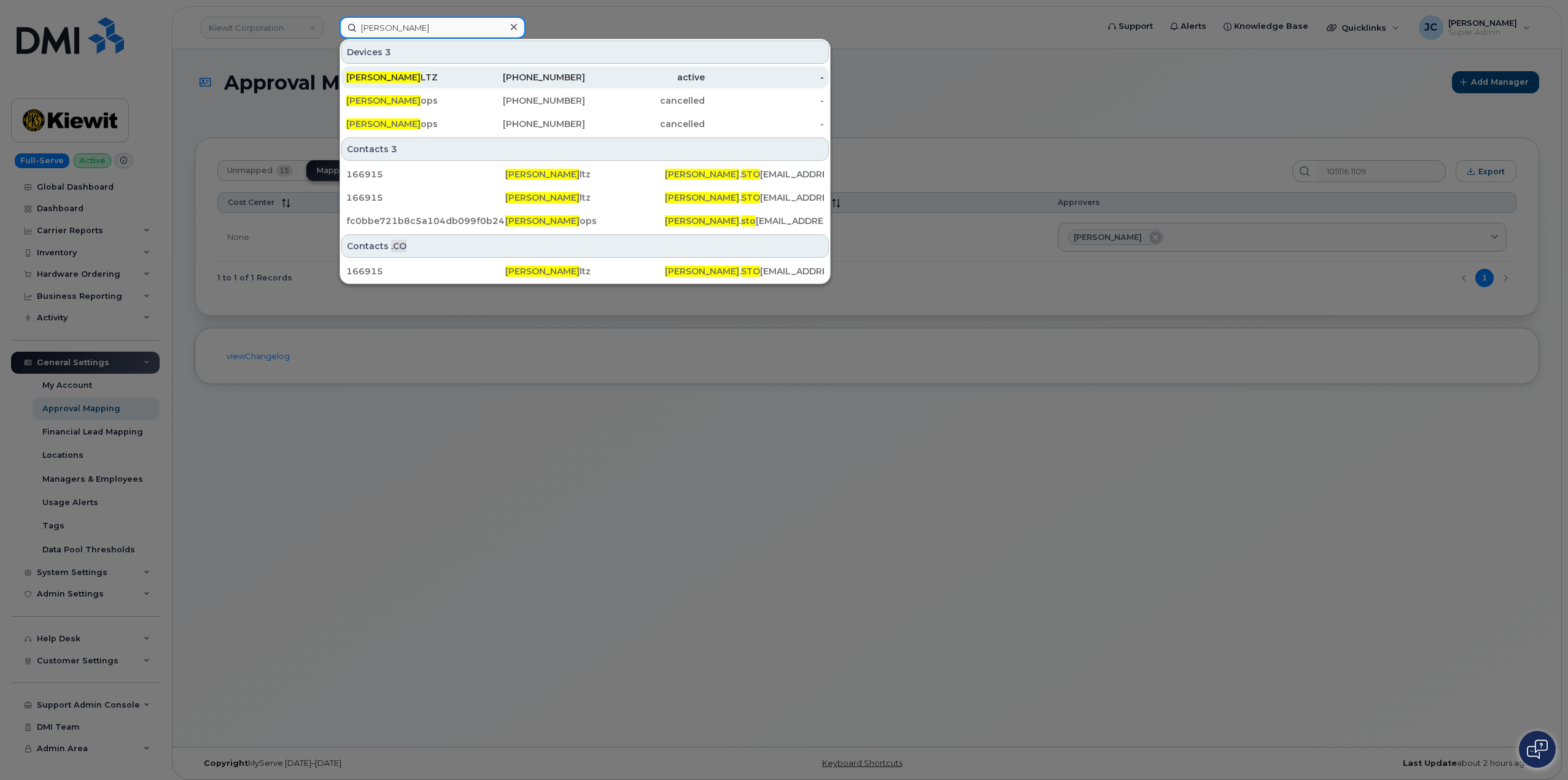
type input "carole sto"
click at [393, 77] on span "CAROLE STO" at bounding box center [384, 77] width 74 height 11
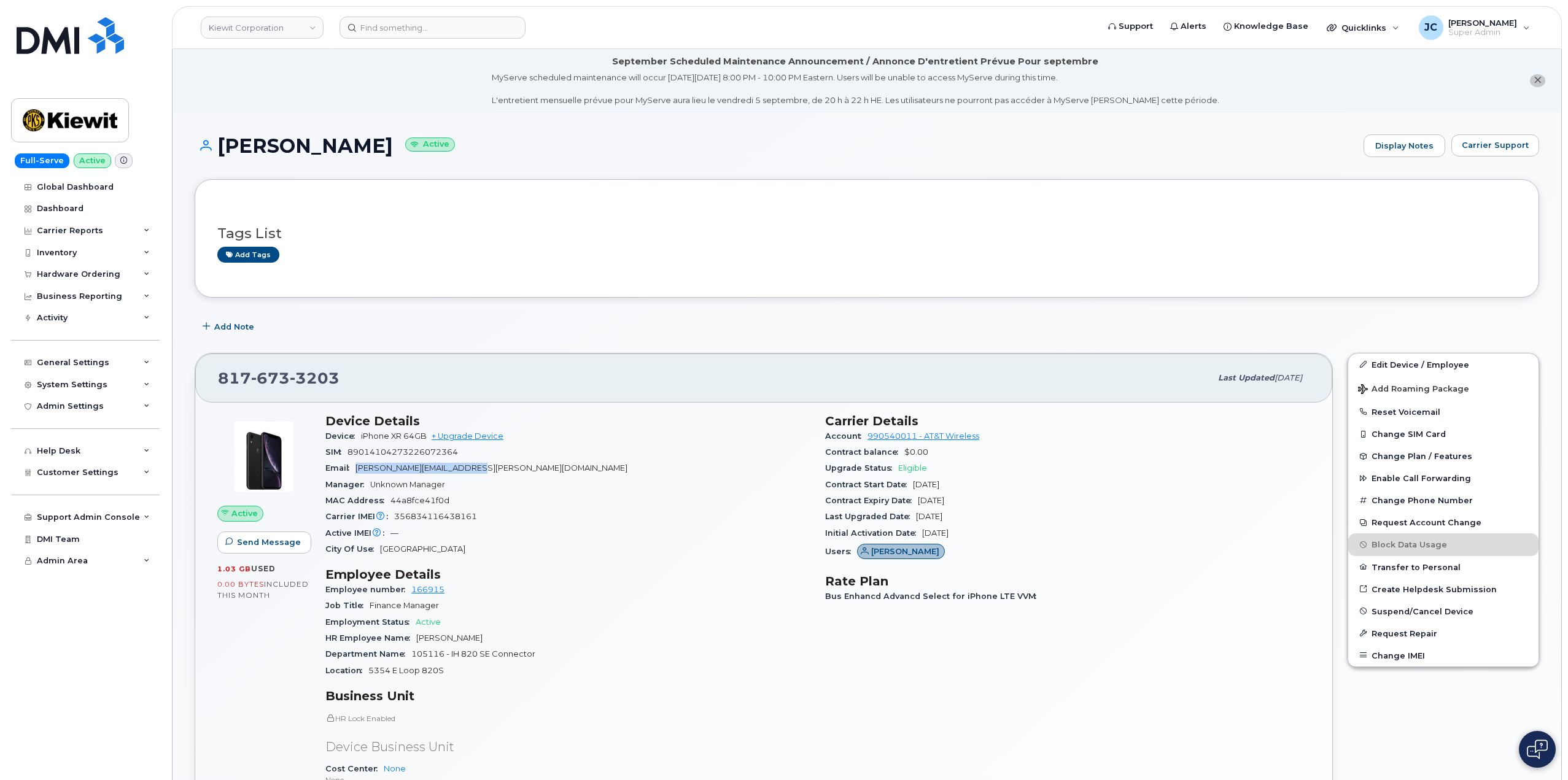
drag, startPoint x: 494, startPoint y: 472, endPoint x: 358, endPoint y: 466, distance: 136.1
click at [356, 467] on div "Email [PERSON_NAME][EMAIL_ADDRESS][PERSON_NAME][DOMAIN_NAME]" at bounding box center [568, 468] width 485 height 16
copy span "[PERSON_NAME][EMAIL_ADDRESS][PERSON_NAME][DOMAIN_NAME]"
